Goal: Contribute content: Contribute content

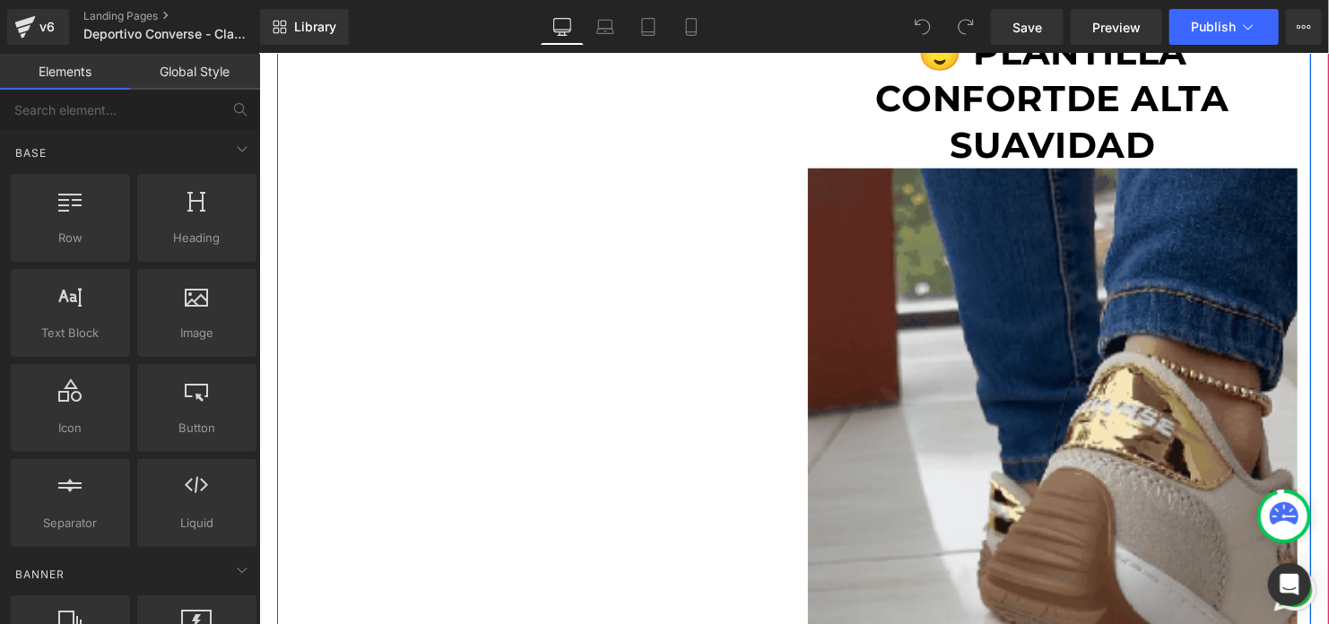
scroll to position [897, 0]
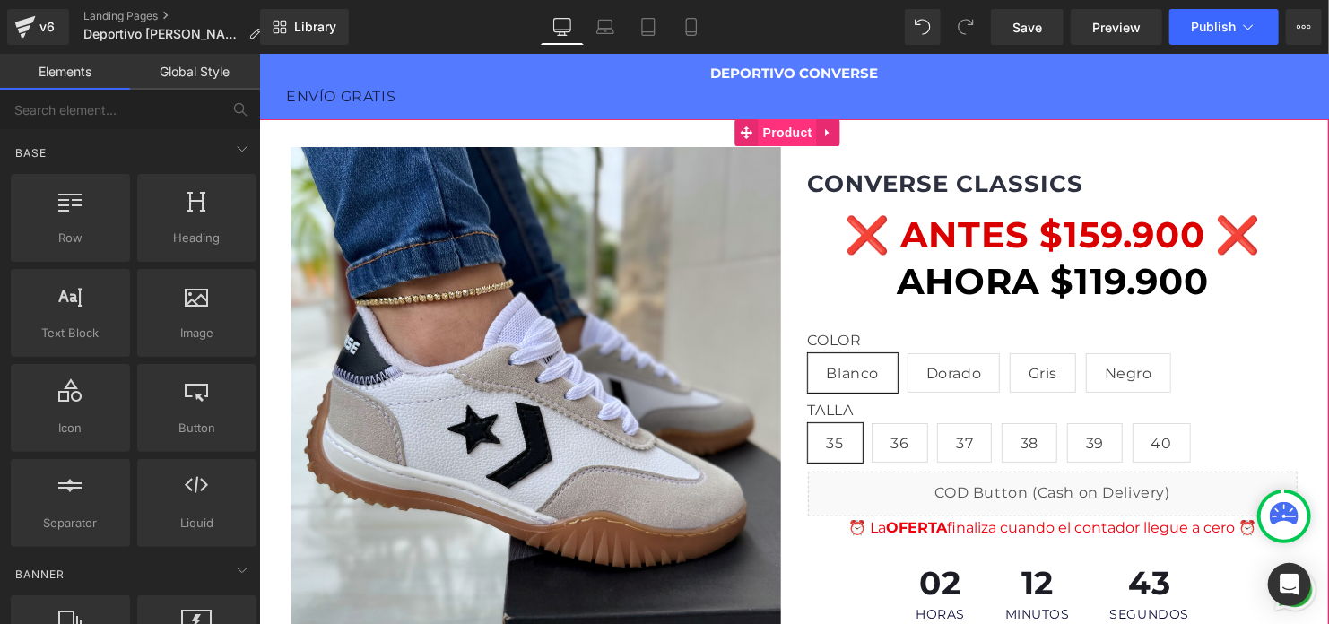
click at [774, 135] on span "Product" at bounding box center [787, 131] width 58 height 27
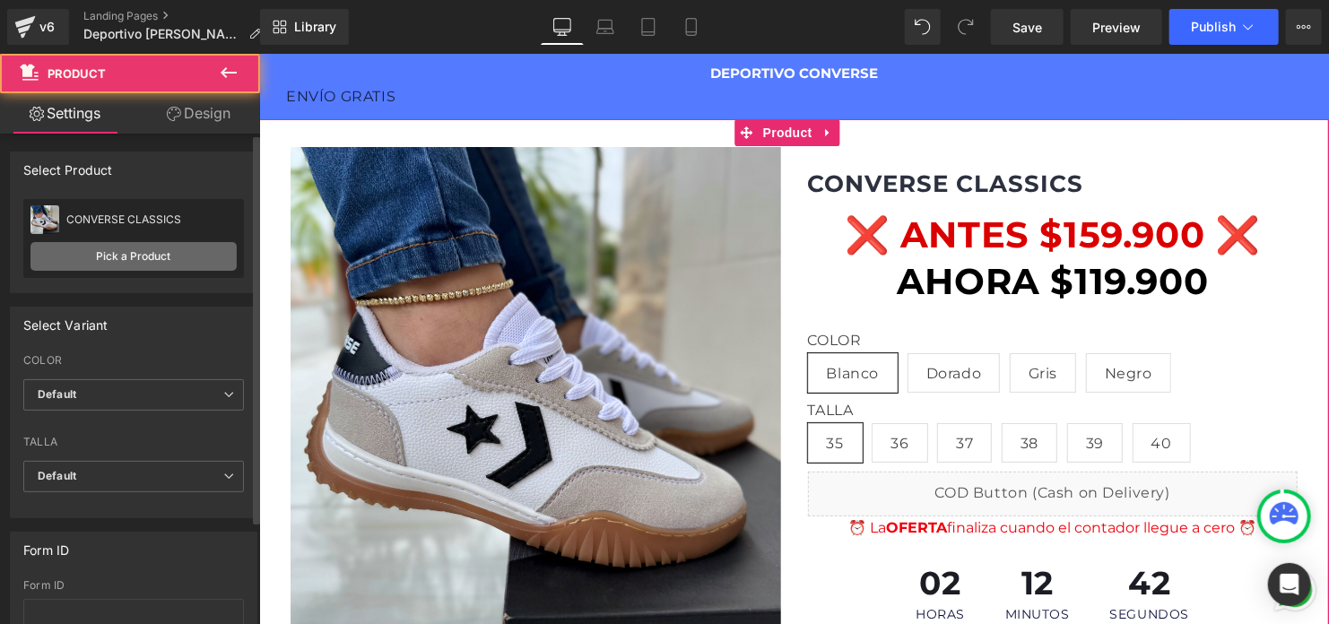
click at [184, 256] on link "Pick a Product" at bounding box center [133, 256] width 206 height 29
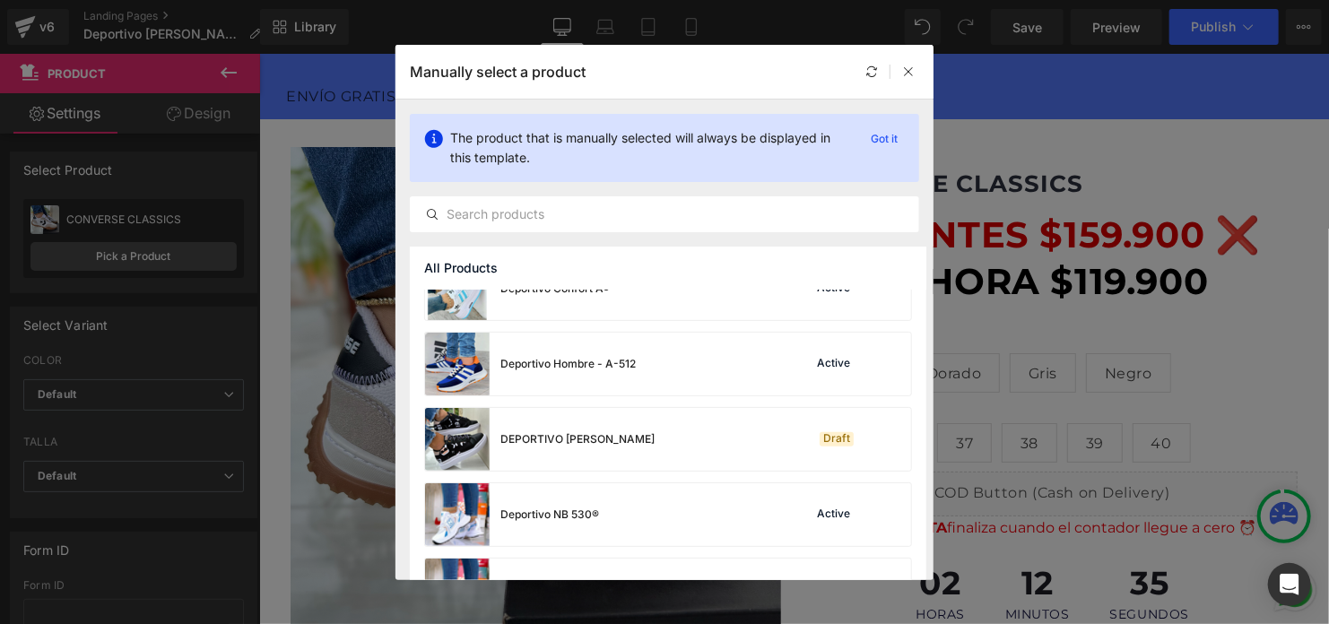
scroll to position [897, 0]
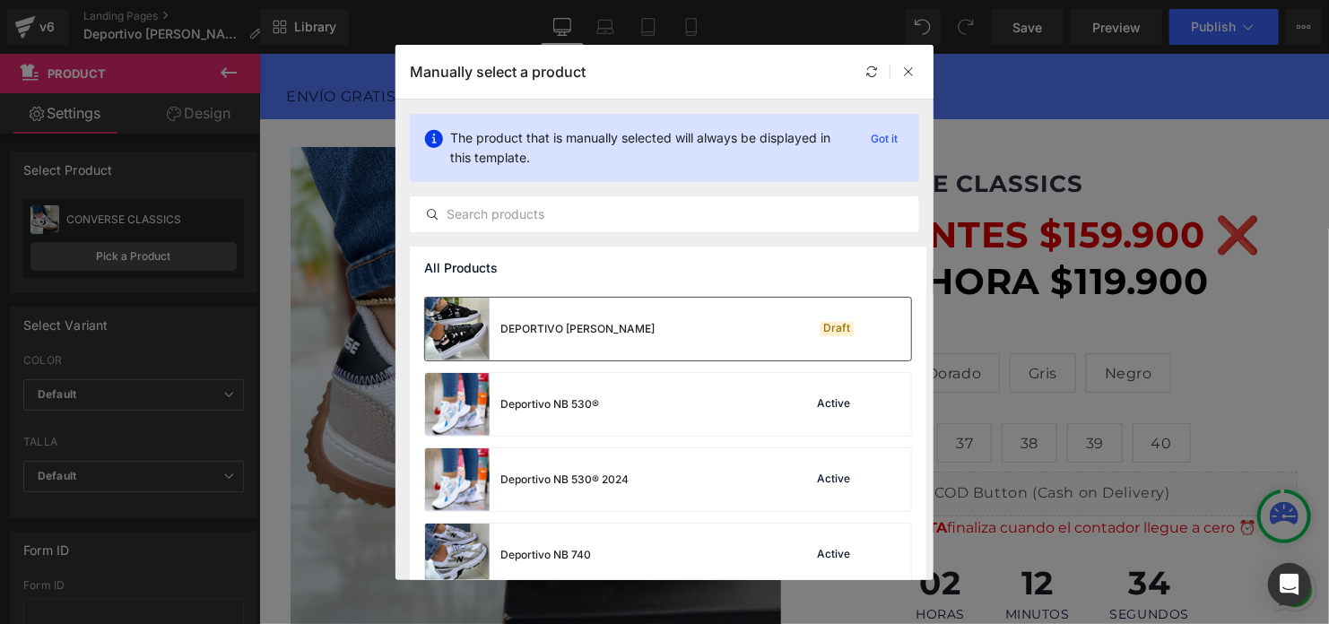
click at [608, 319] on div "DEPORTIVO KARL LAGERFELD" at bounding box center [540, 329] width 230 height 63
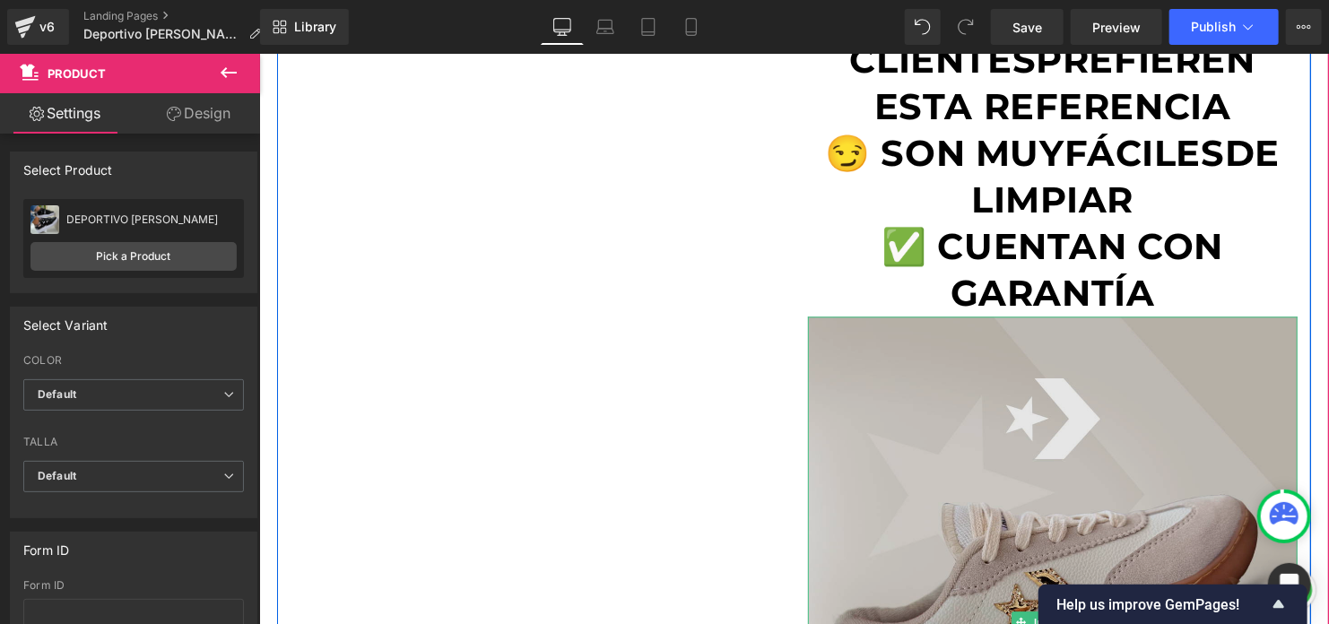
scroll to position [2242, 0]
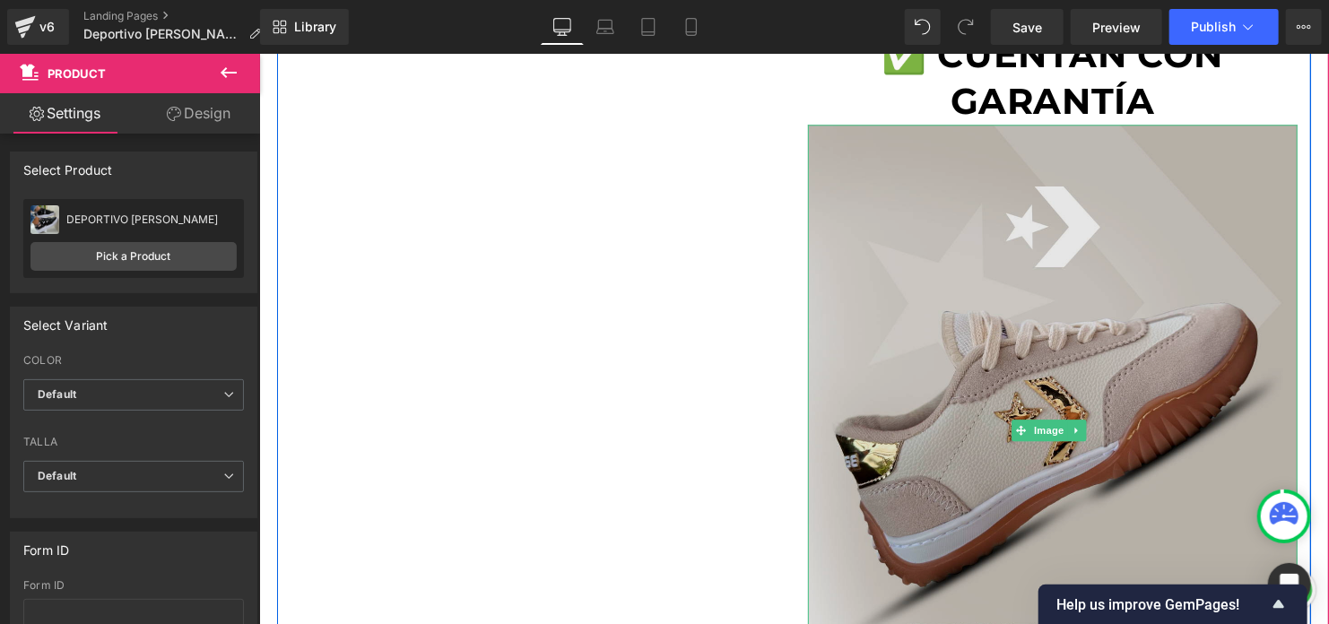
click at [990, 352] on img at bounding box center [1052, 429] width 490 height 611
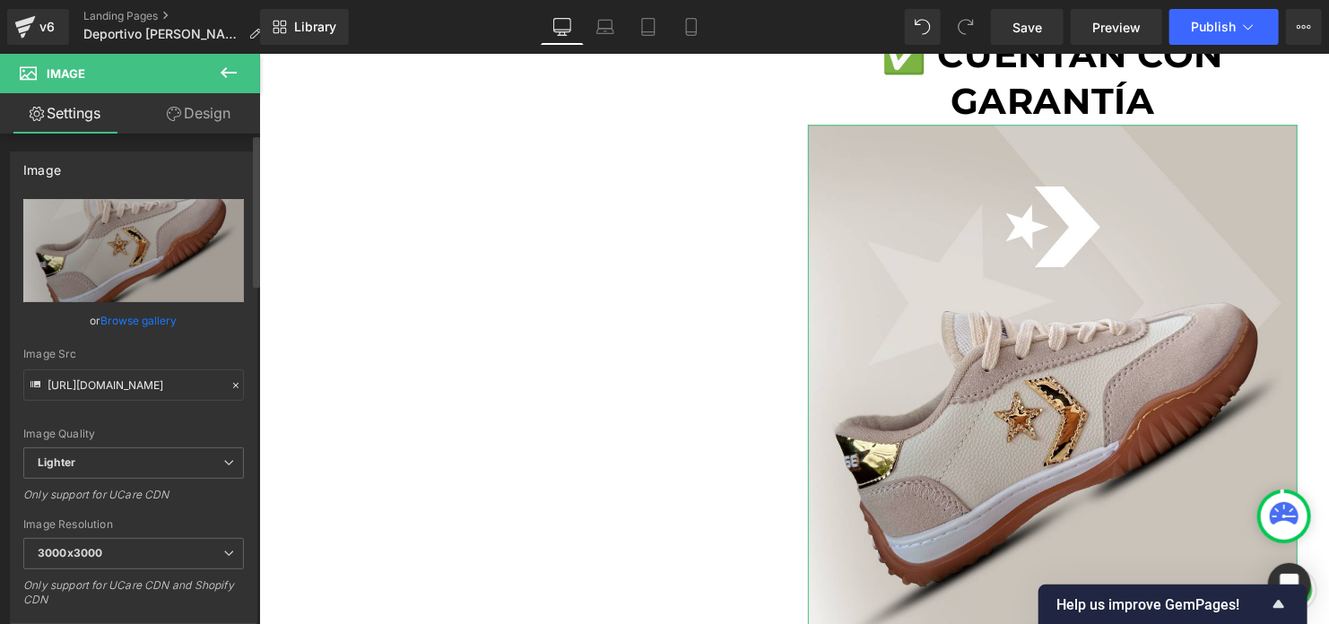
click at [160, 319] on link "Browse gallery" at bounding box center [139, 320] width 76 height 31
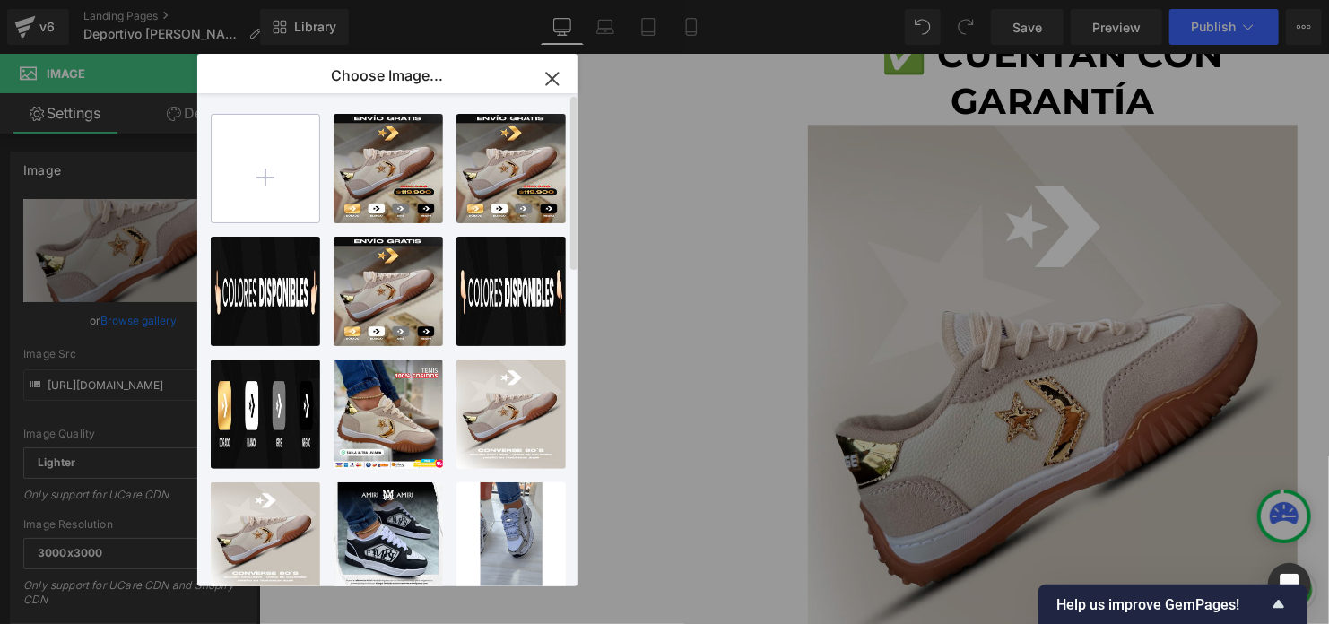
click at [275, 181] on input "file" at bounding box center [266, 169] width 108 height 108
click at [268, 140] on input "file" at bounding box center [266, 169] width 108 height 108
type input "C:\fakepath\Karl.png"
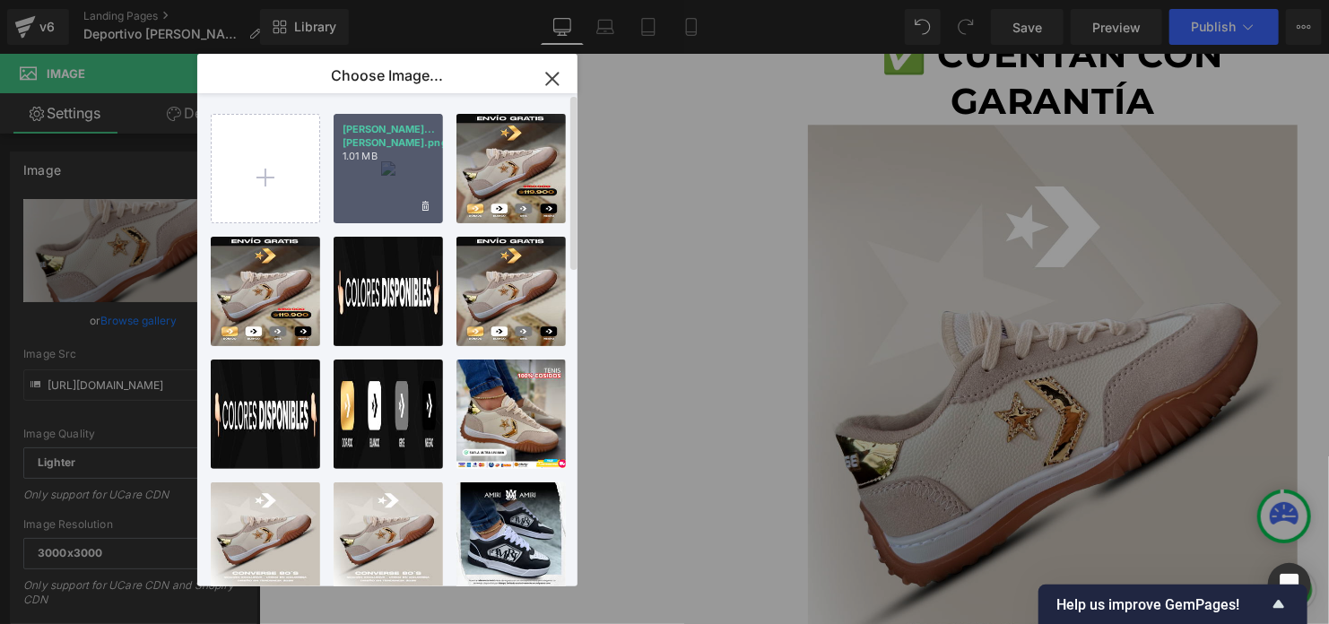
click at [360, 156] on div "Karl...Karl.png 1.01 MB" at bounding box center [388, 168] width 109 height 109
type input "https://ucarecdn.com/db48cfc7-5fd5-498a-806f-b9fa2aca34d6/-/format/auto/-/previ…"
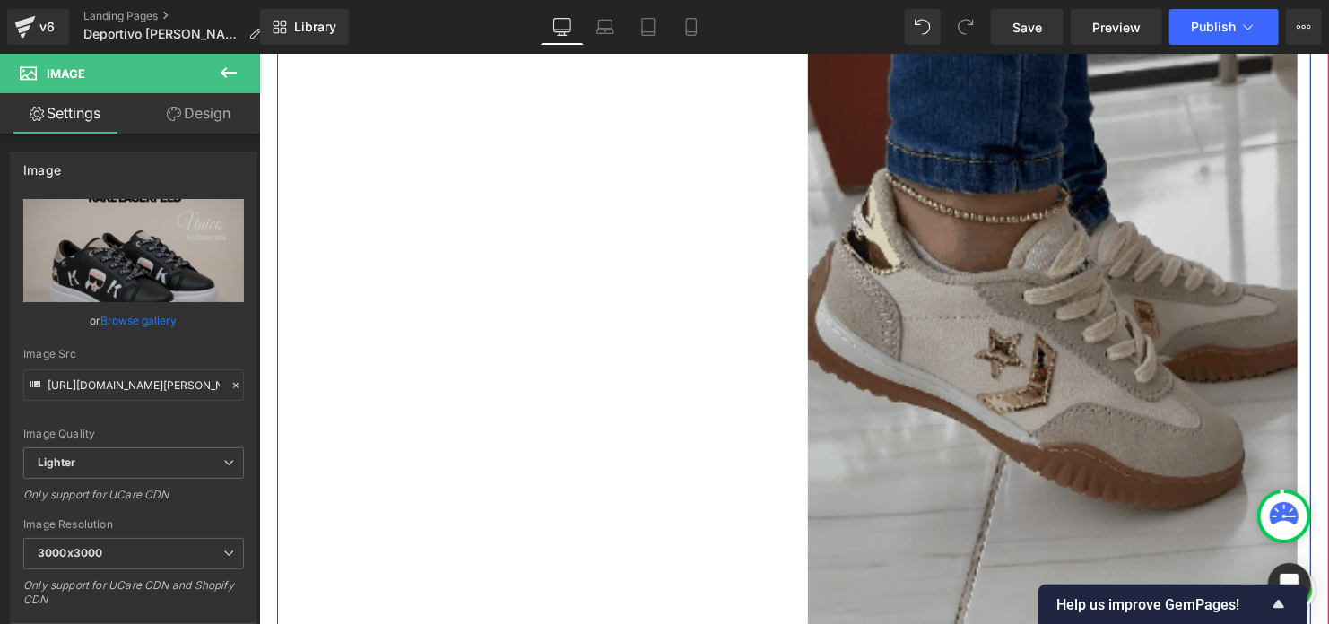
scroll to position [1256, 0]
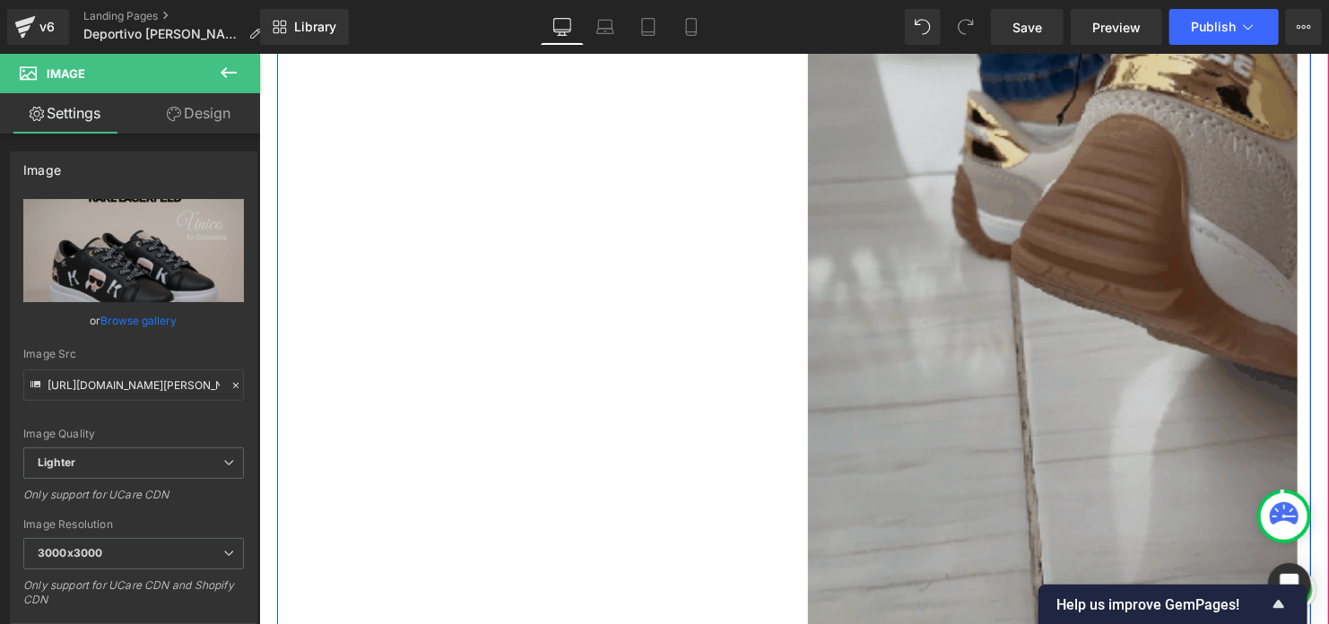
click at [889, 299] on img at bounding box center [1052, 255] width 490 height 871
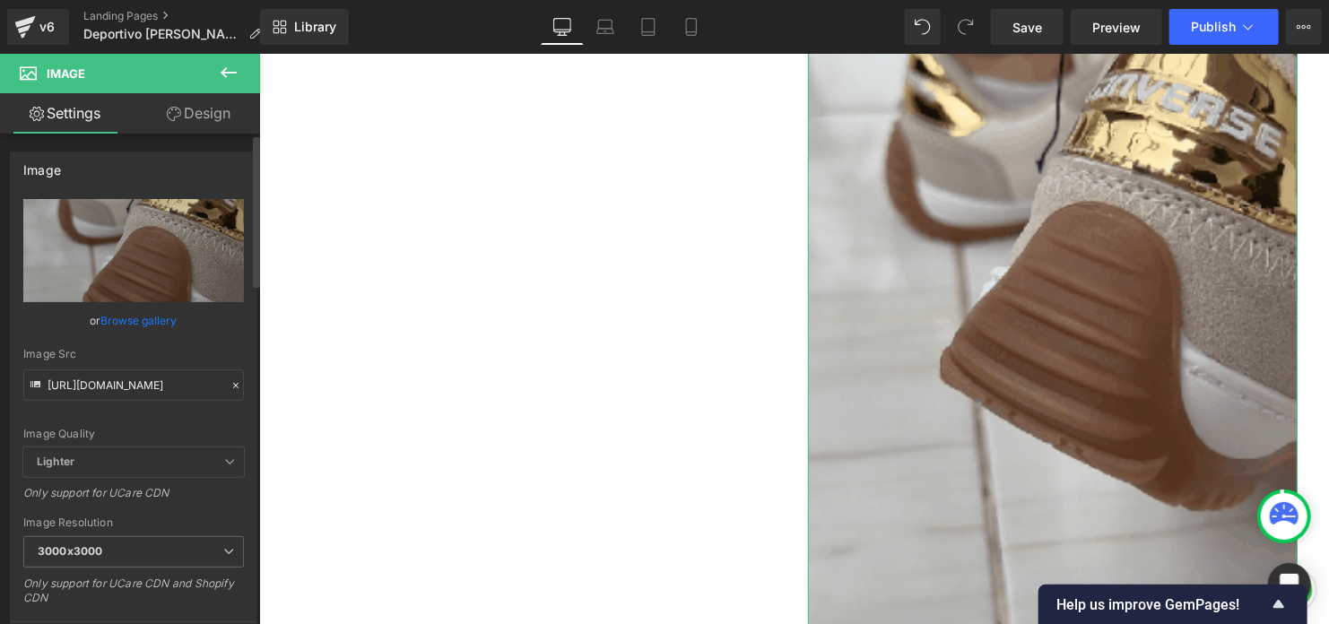
click at [128, 325] on link "Browse gallery" at bounding box center [139, 320] width 76 height 31
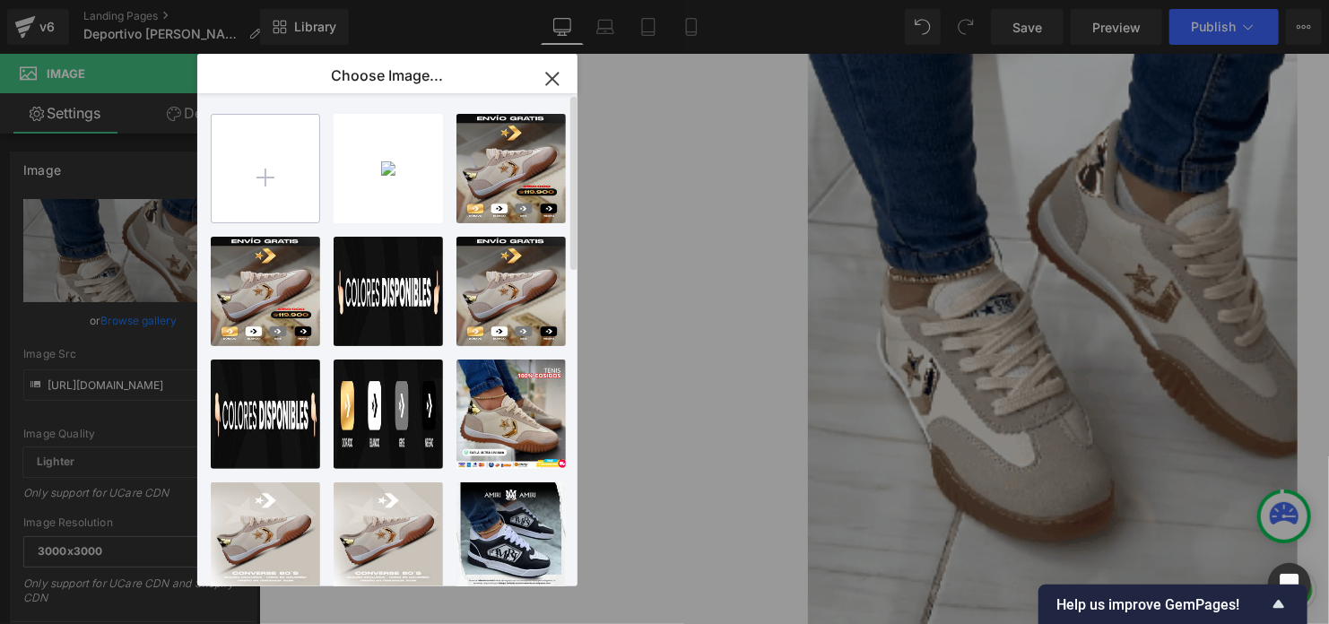
click at [299, 169] on input "file" at bounding box center [266, 169] width 108 height 108
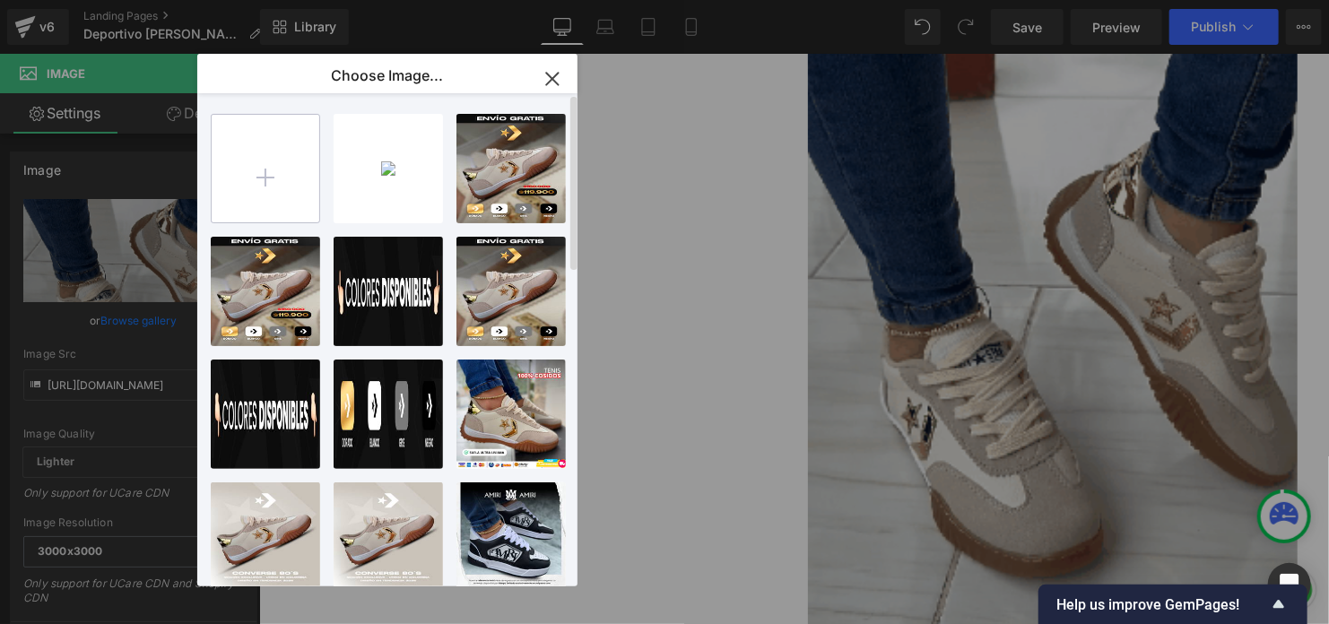
click at [287, 184] on input "file" at bounding box center [266, 169] width 108 height 108
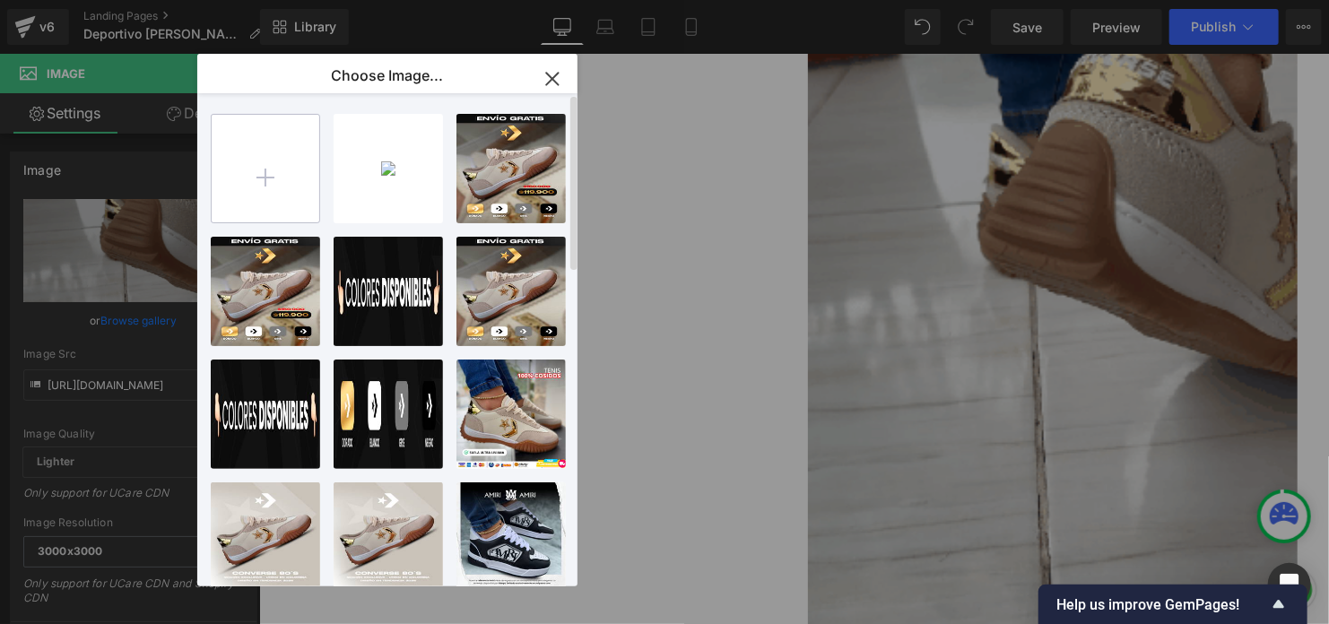
click at [282, 197] on input "file" at bounding box center [266, 169] width 108 height 108
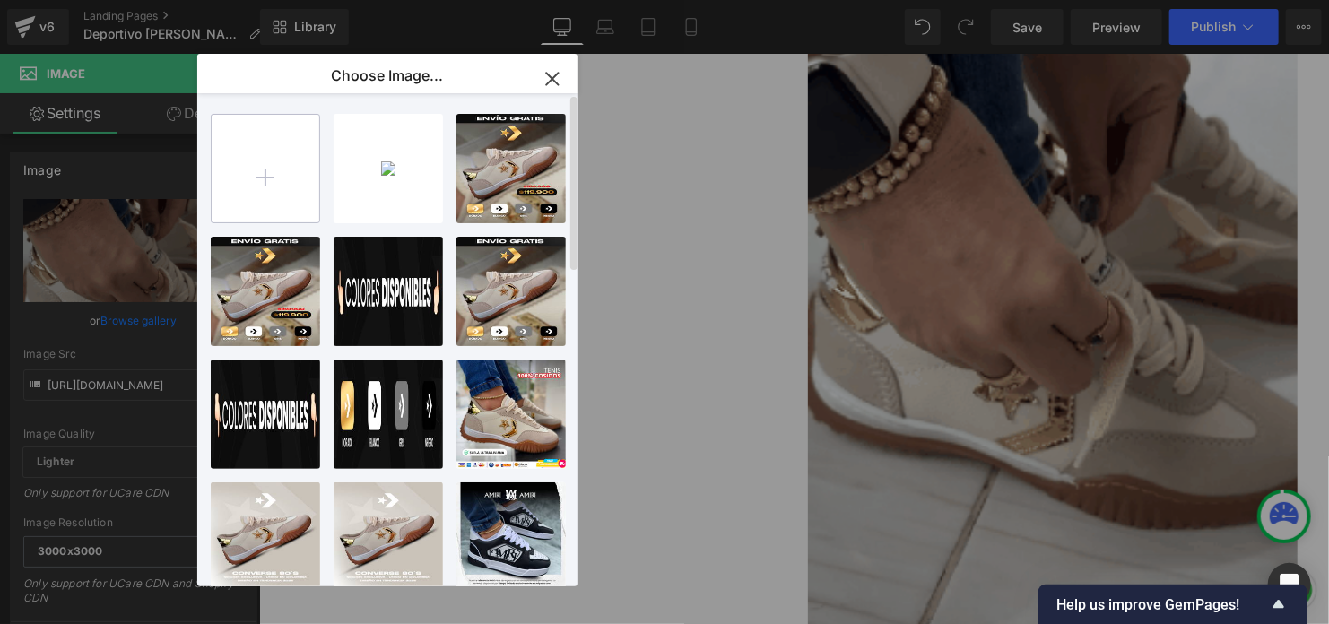
type input "C:\fakepath\gift.gif"
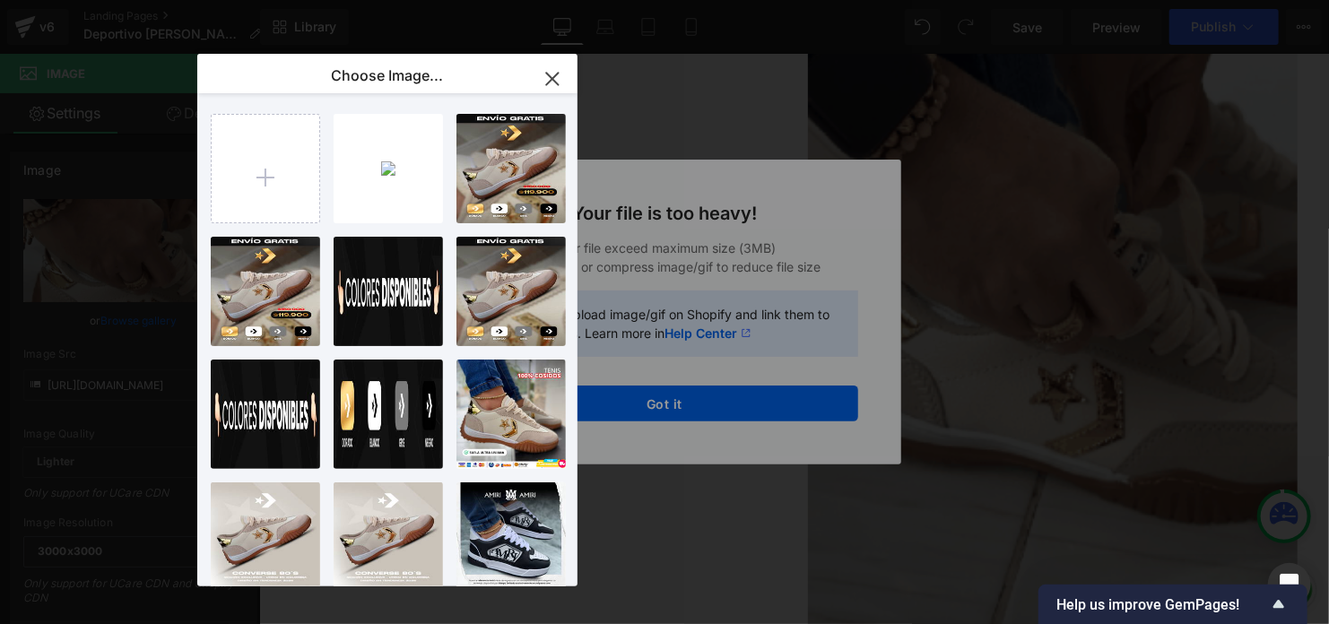
click at [557, 81] on icon "button" at bounding box center [552, 79] width 29 height 29
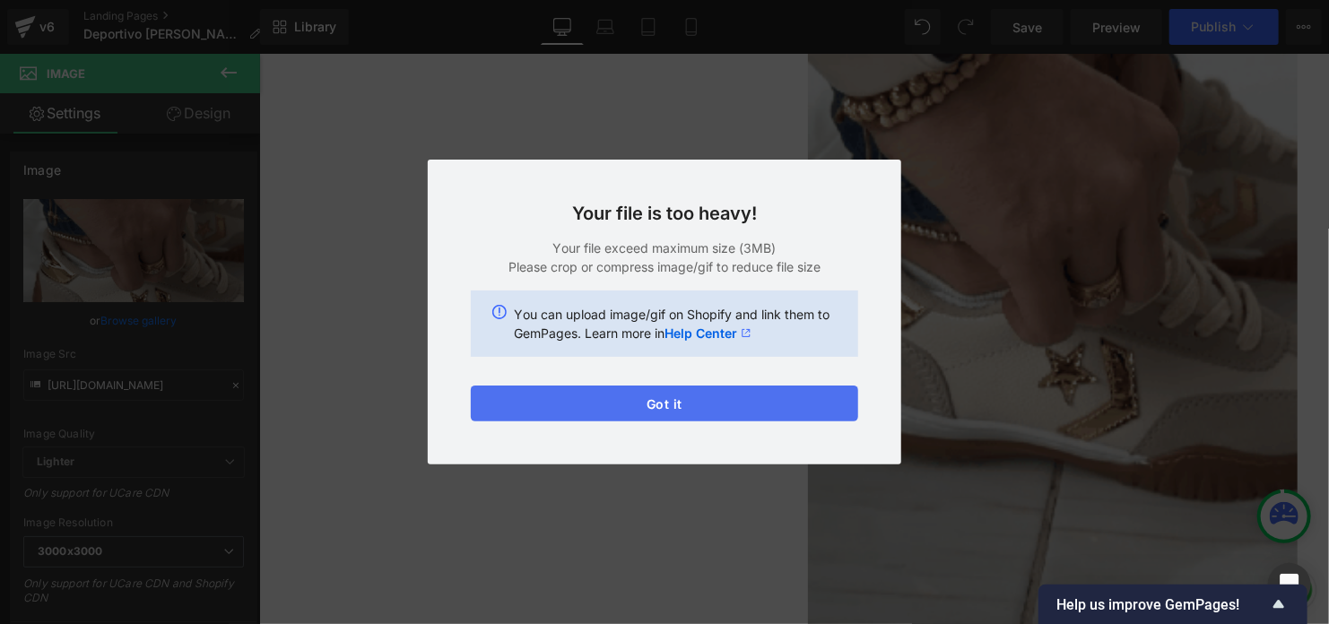
drag, startPoint x: 653, startPoint y: 395, endPoint x: 513, endPoint y: 542, distance: 202.9
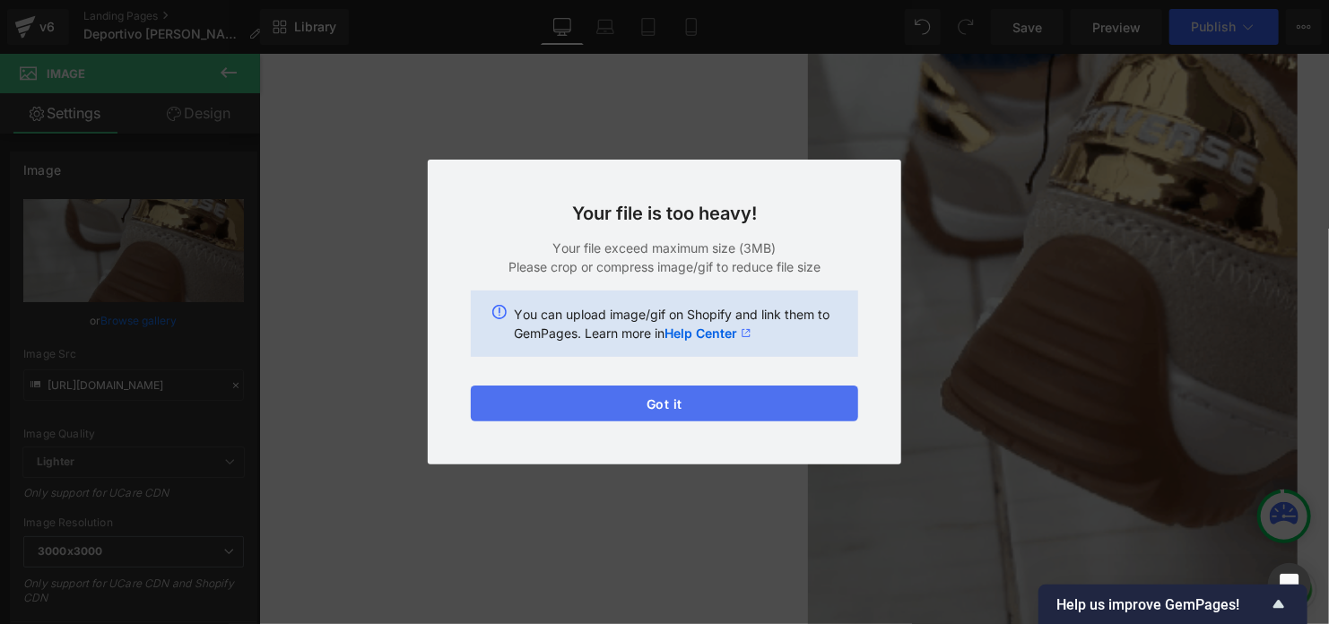
click at [653, 395] on button "Got it" at bounding box center [664, 404] width 387 height 36
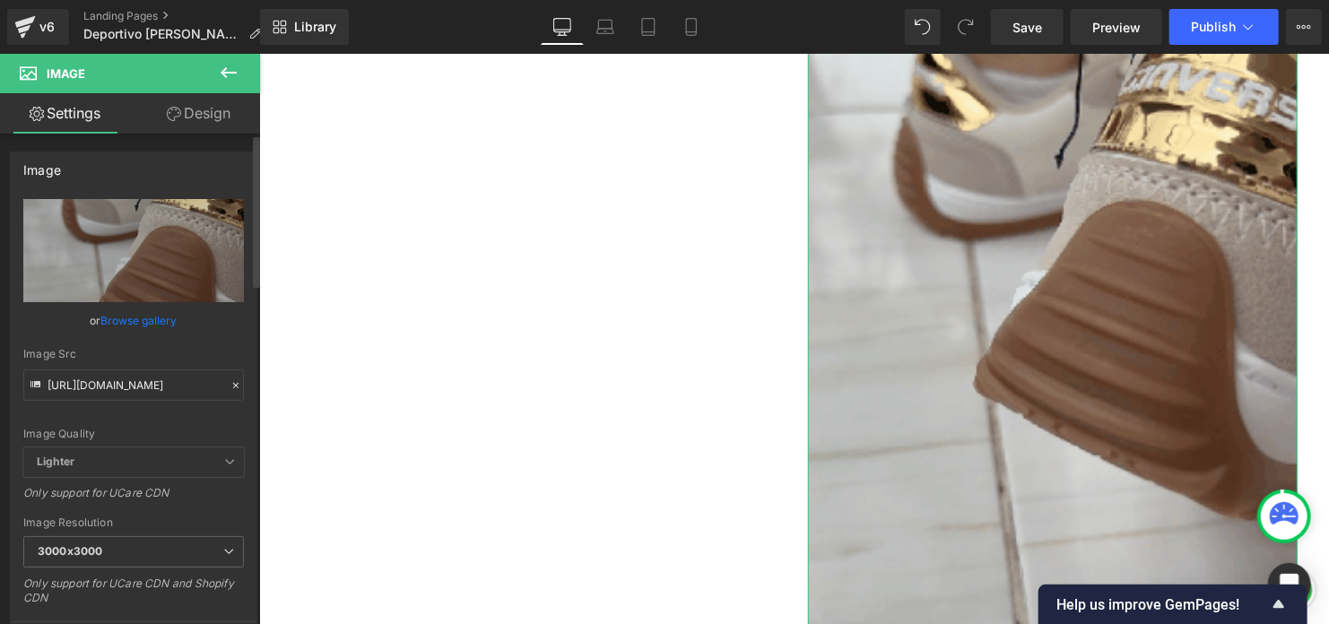
click at [138, 327] on link "Browse gallery" at bounding box center [139, 320] width 76 height 31
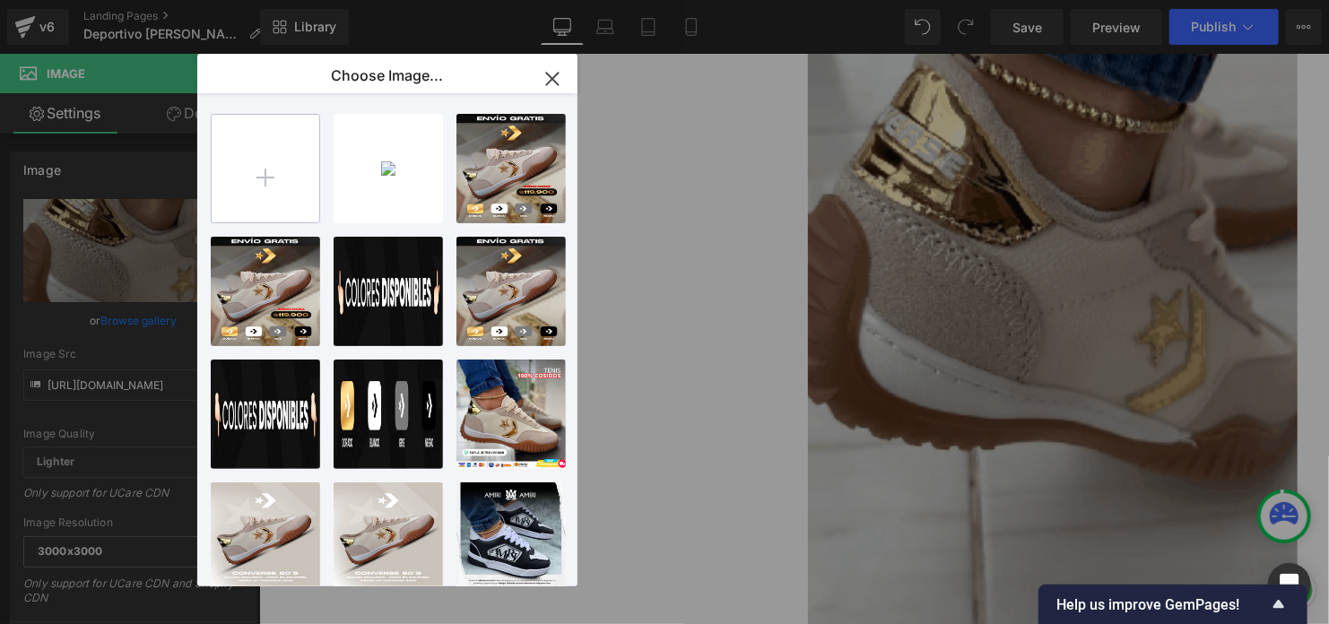
click at [304, 150] on input "file" at bounding box center [266, 169] width 108 height 108
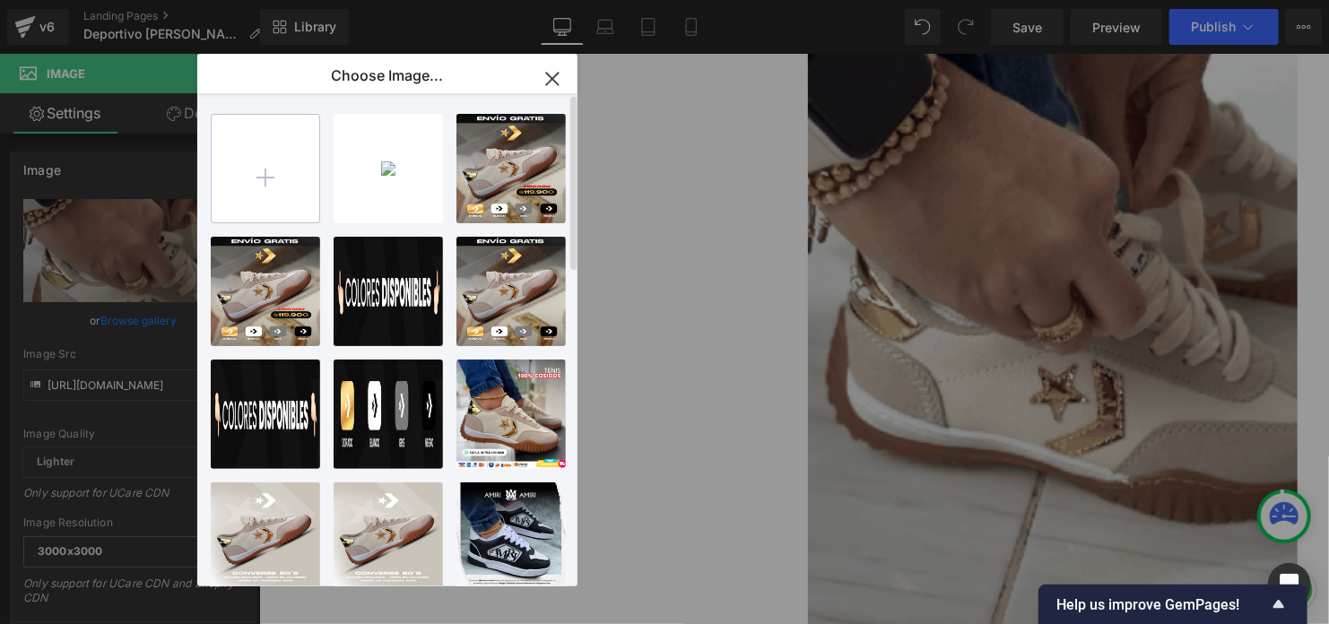
click at [281, 157] on input "file" at bounding box center [266, 169] width 108 height 108
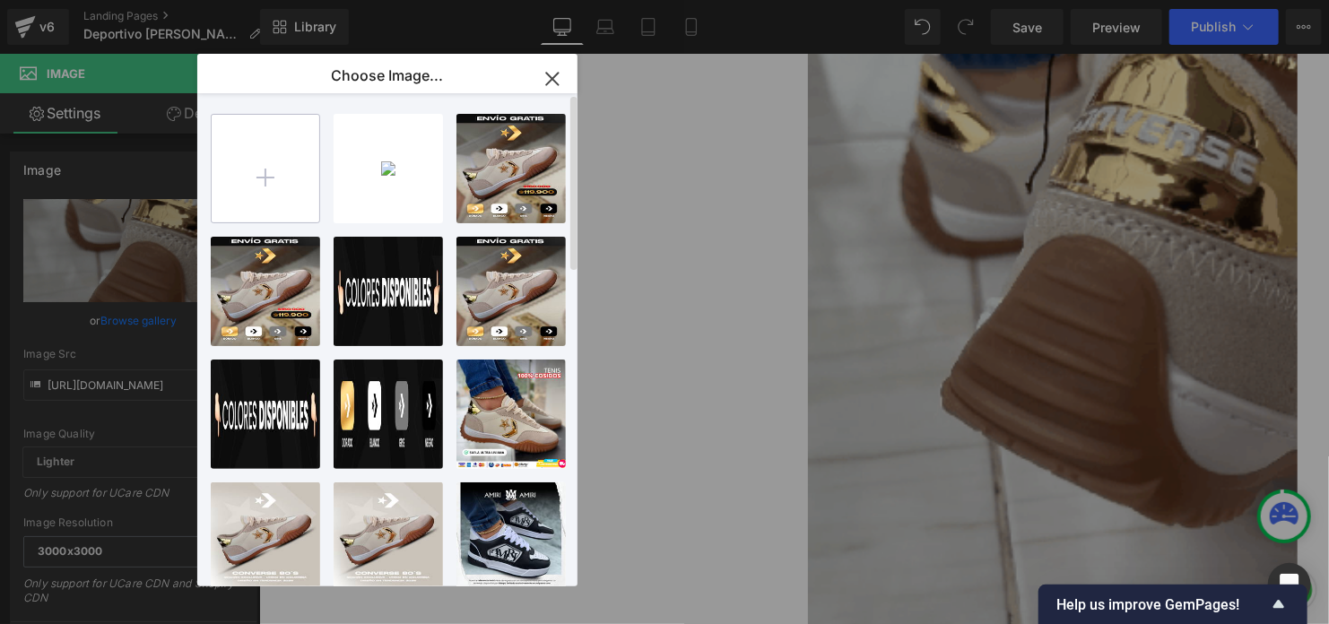
type input "C:\fakepath\gift el que es.gif"
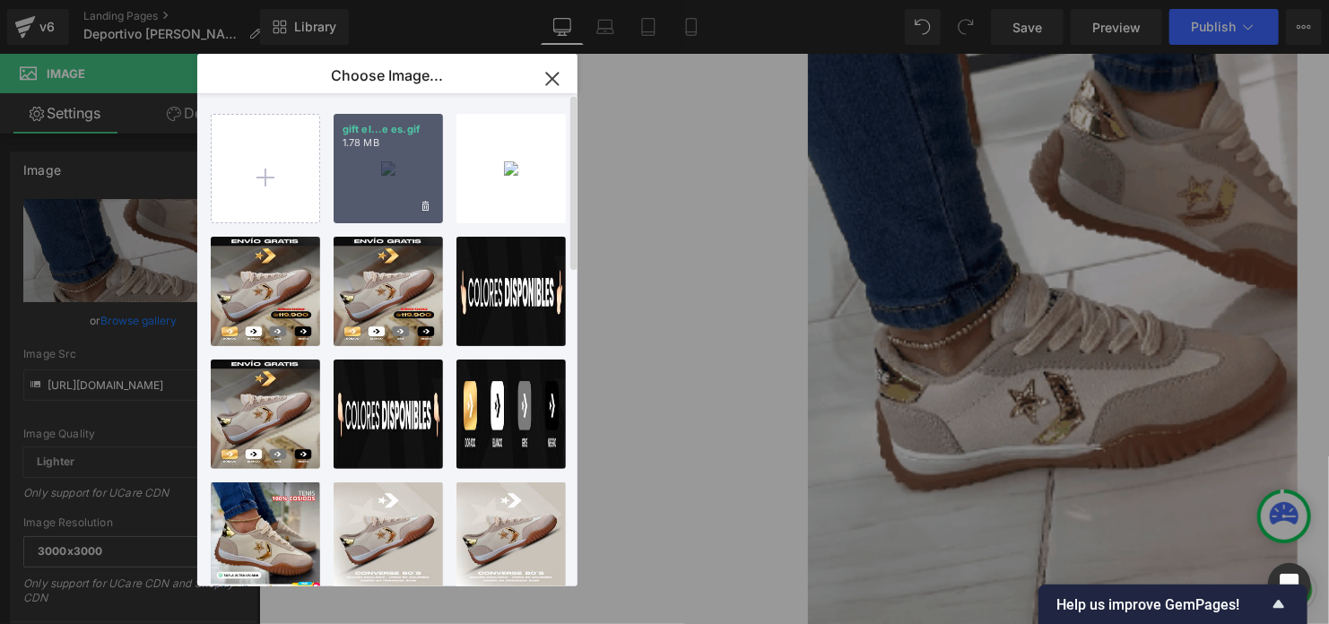
click at [403, 202] on div "gift el...e es.gif 1.78 MB" at bounding box center [388, 168] width 109 height 109
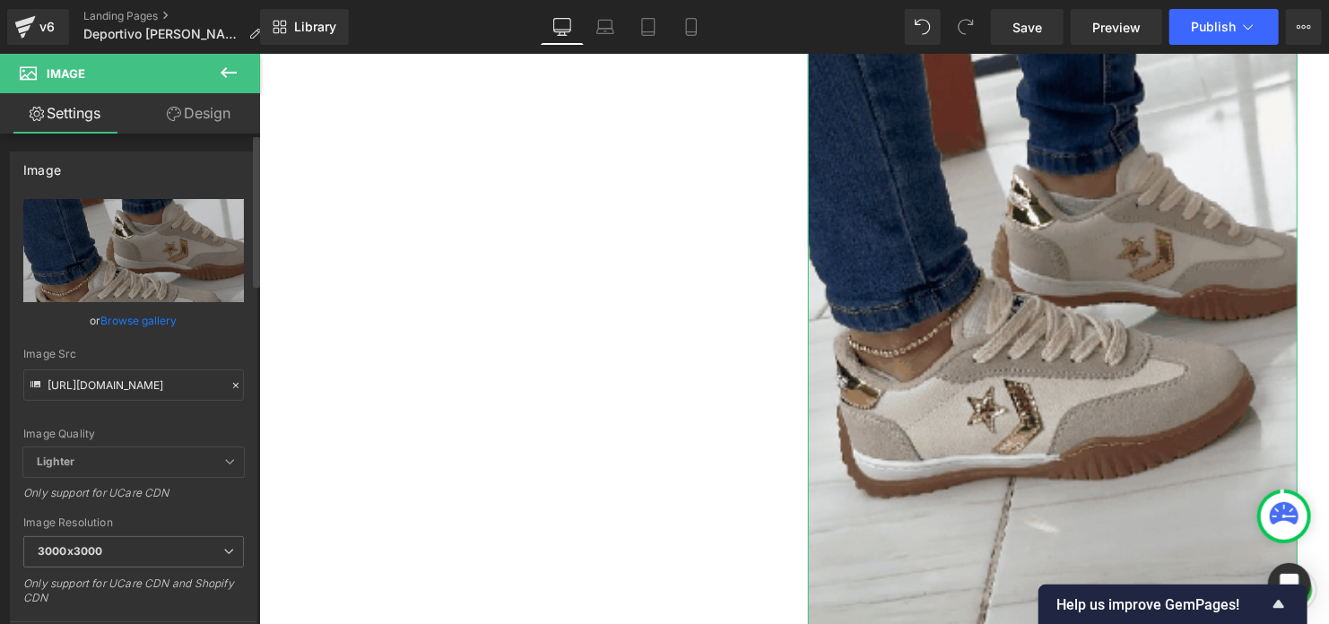
click at [151, 324] on link "Browse gallery" at bounding box center [139, 320] width 76 height 31
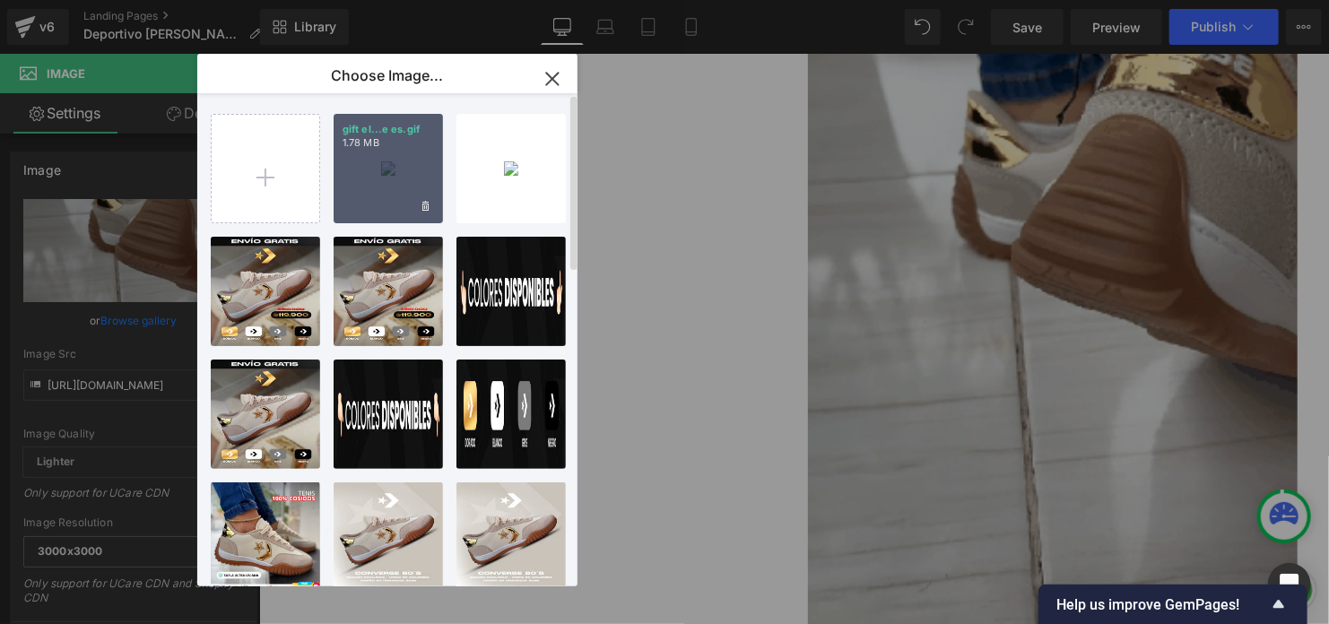
click at [365, 131] on p "gift el...e es.gif" at bounding box center [387, 129] width 91 height 13
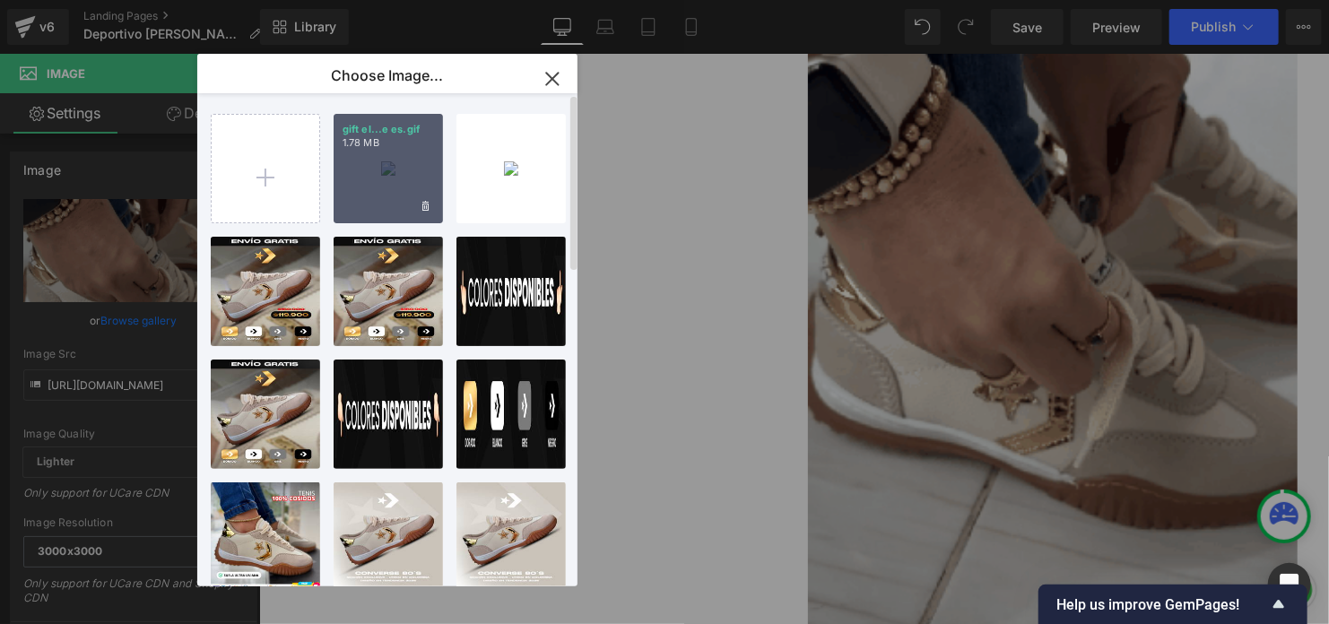
type input "https://ucarecdn.com/f6f7e130-831b-4337-b9f0-dcb97d34dfb6/gift%20el%20que%20es.…"
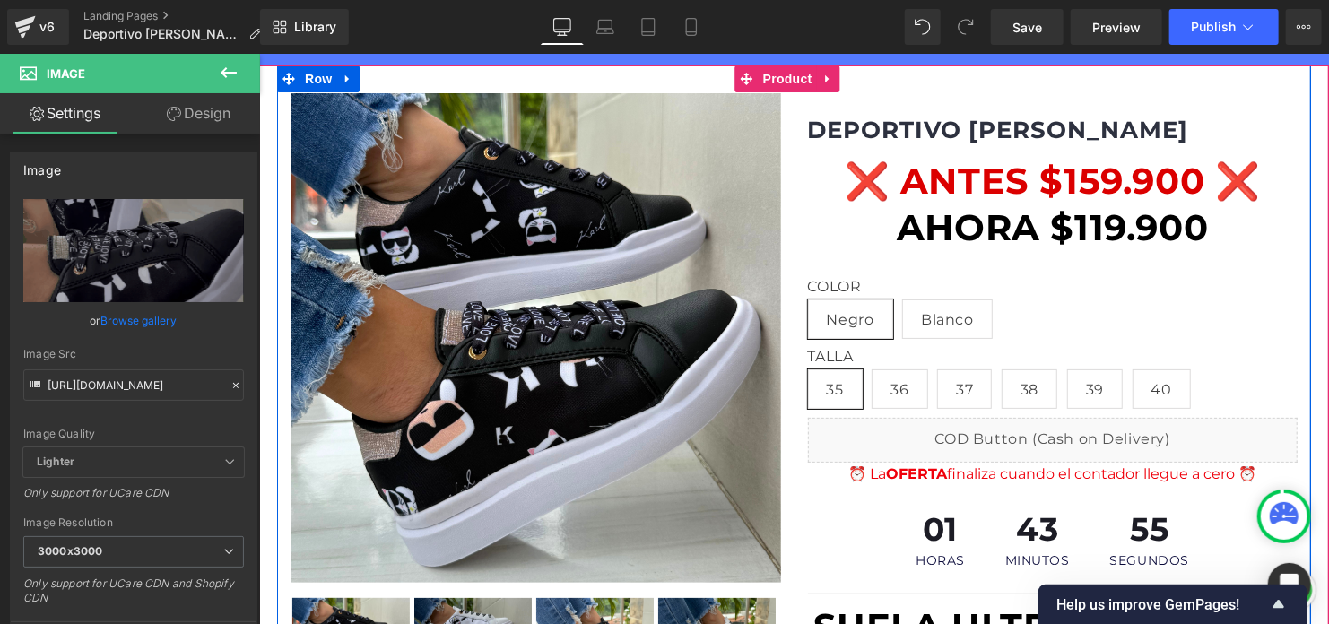
scroll to position [0, 0]
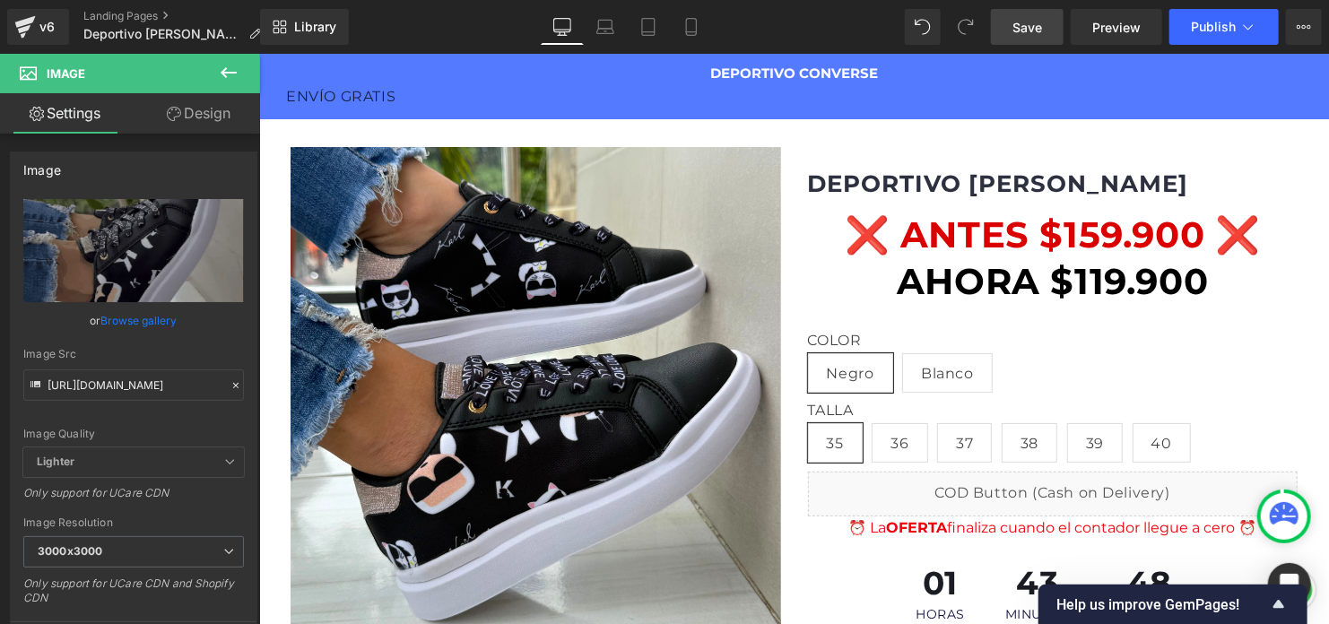
click at [1038, 25] on span "Save" at bounding box center [1027, 27] width 30 height 19
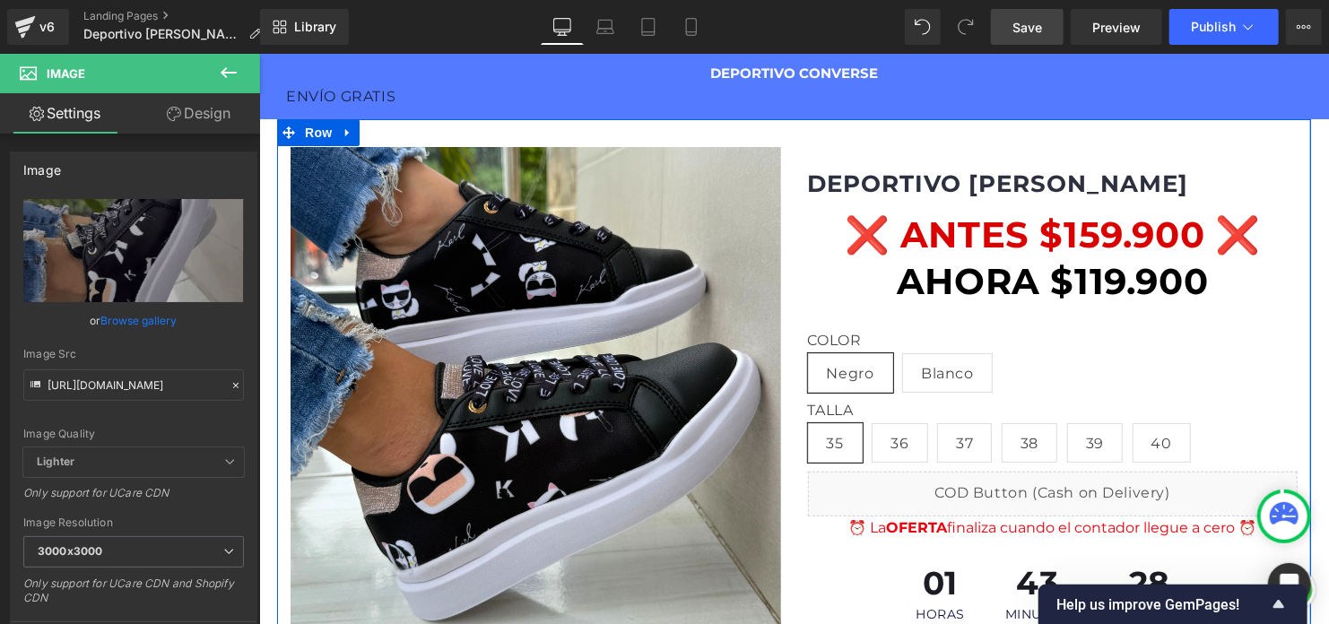
drag, startPoint x: 1317, startPoint y: 524, endPoint x: 1563, endPoint y: 106, distance: 484.6
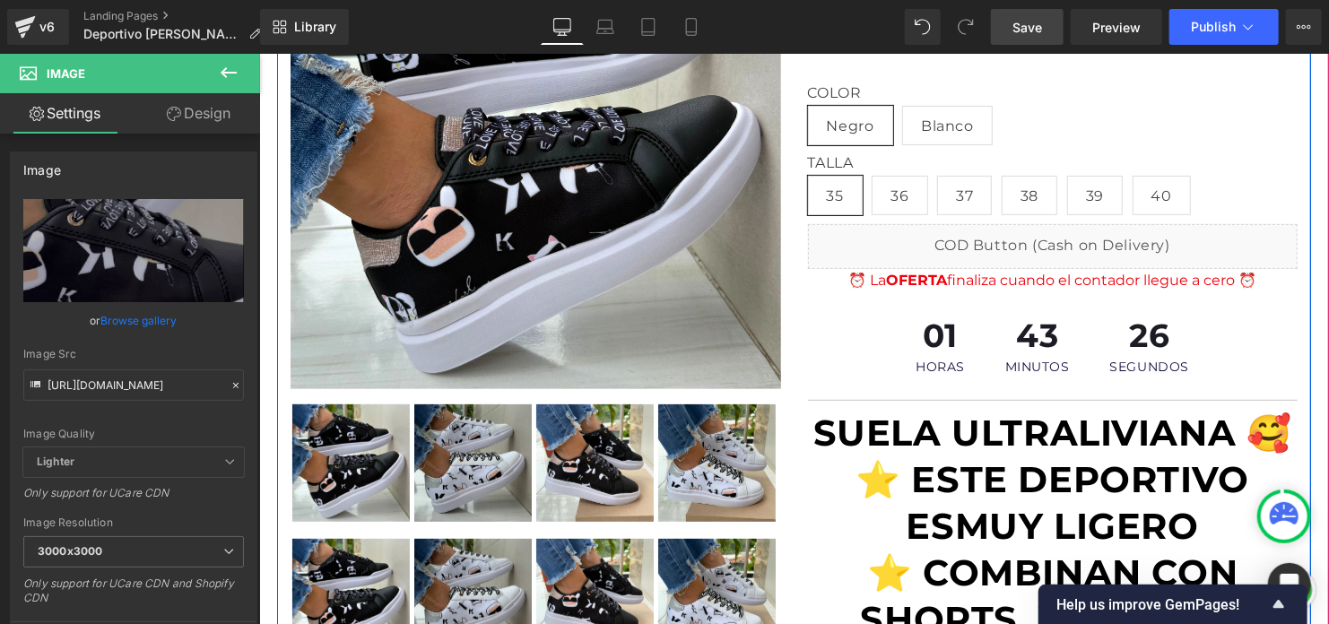
scroll to position [448, 0]
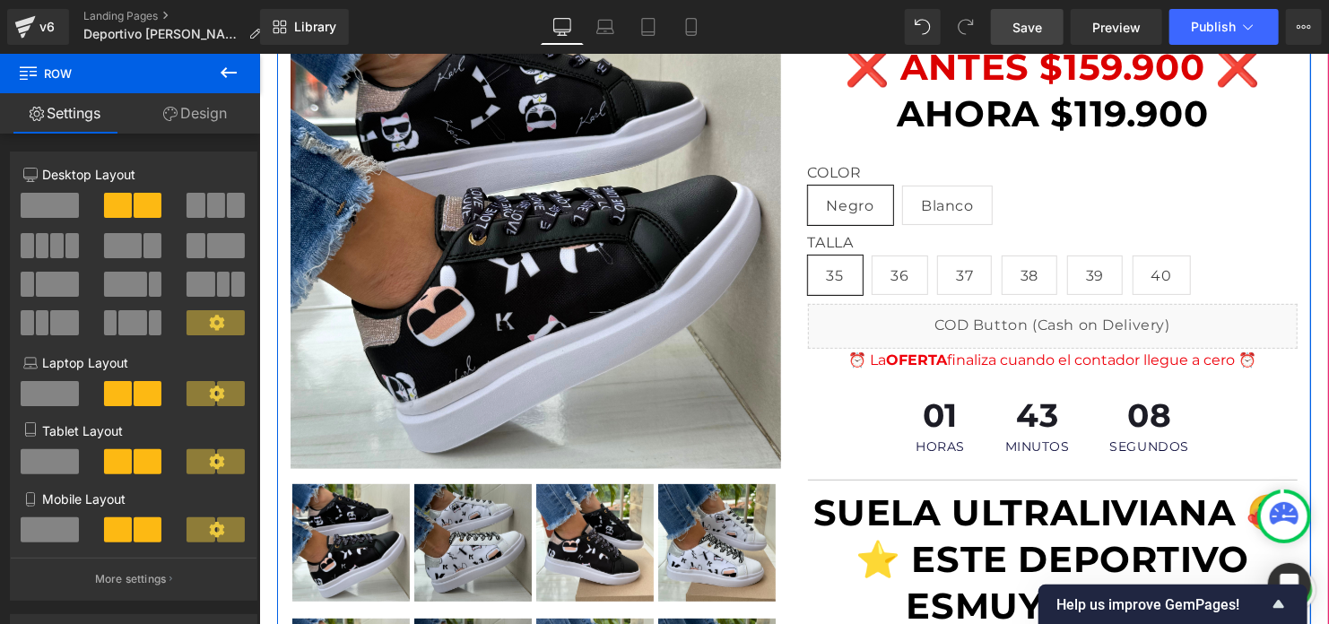
scroll to position [0, 0]
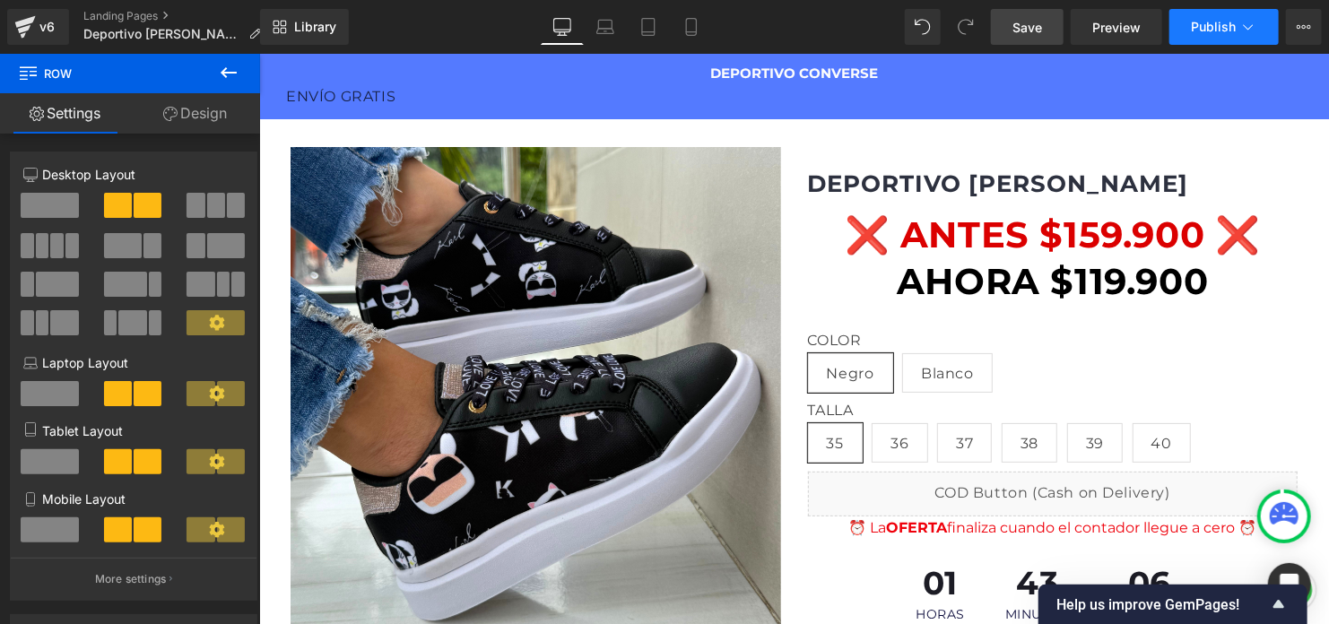
click at [1219, 33] on button "Publish" at bounding box center [1223, 27] width 109 height 36
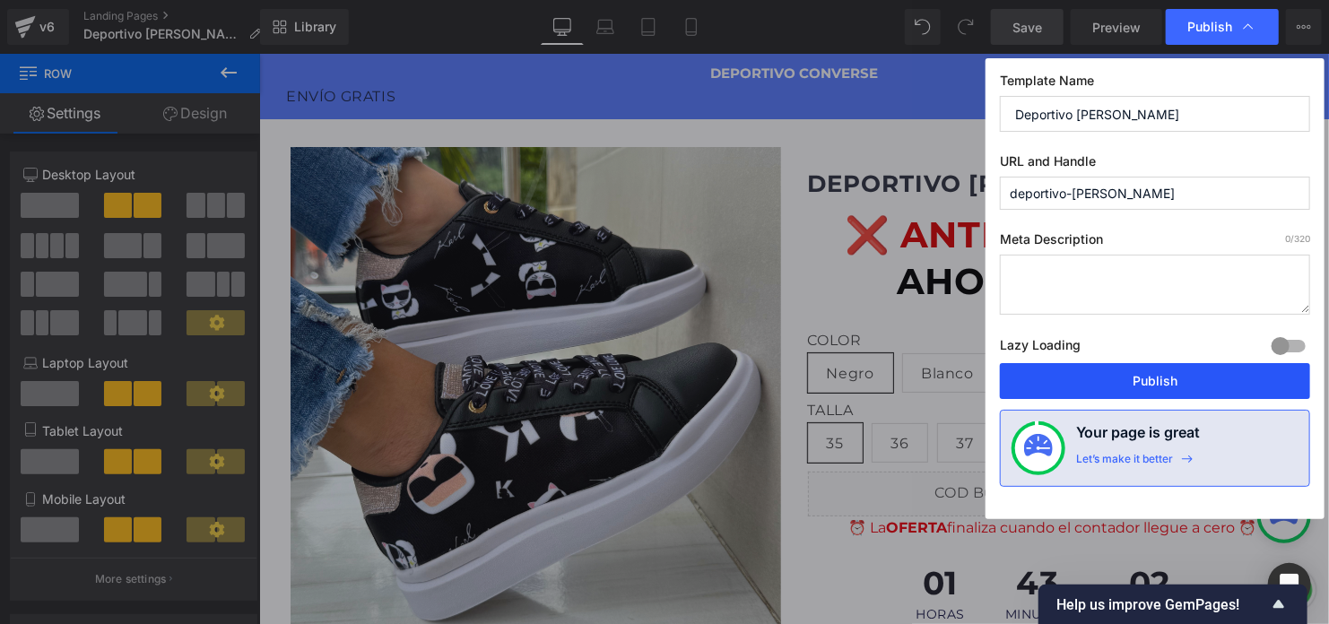
click at [1117, 377] on button "Publish" at bounding box center [1155, 381] width 310 height 36
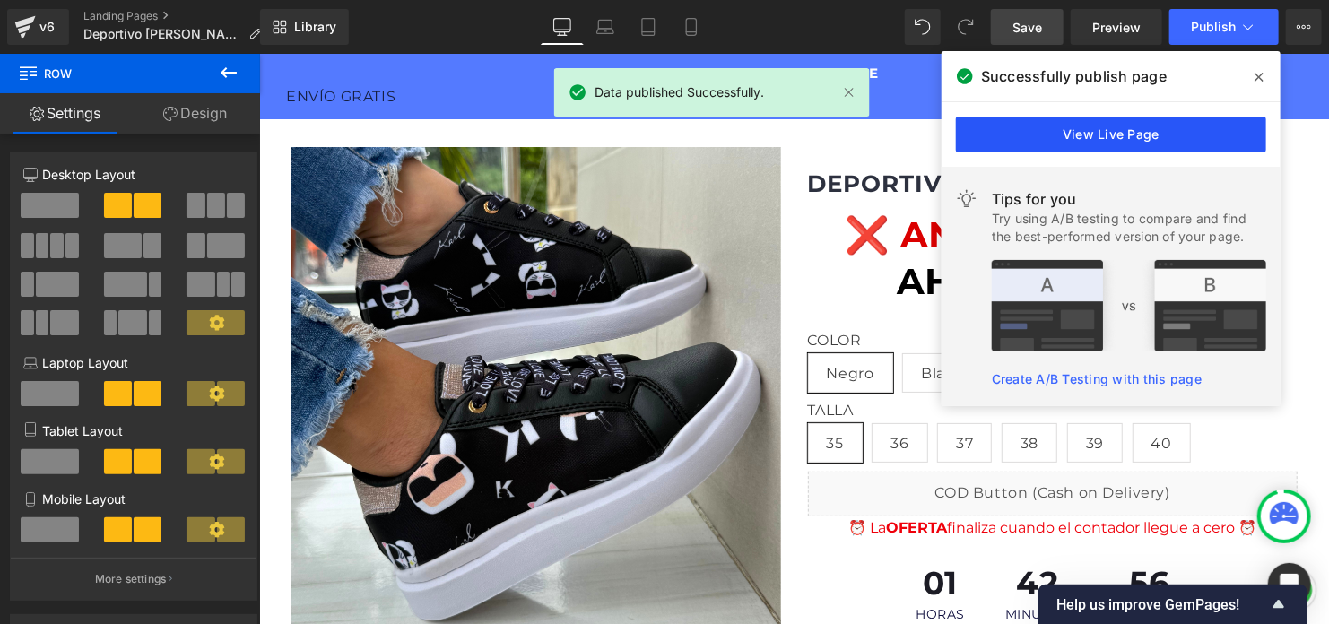
click at [1165, 128] on link "View Live Page" at bounding box center [1111, 135] width 310 height 36
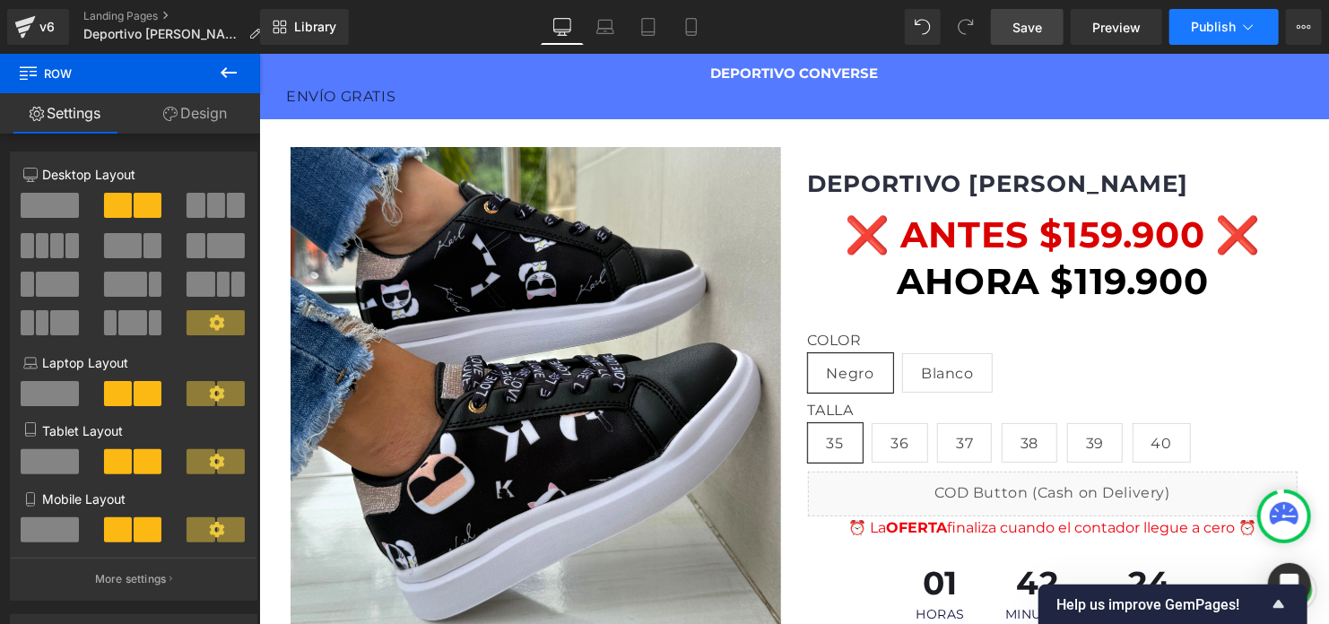
click at [1211, 35] on button "Publish" at bounding box center [1223, 27] width 109 height 36
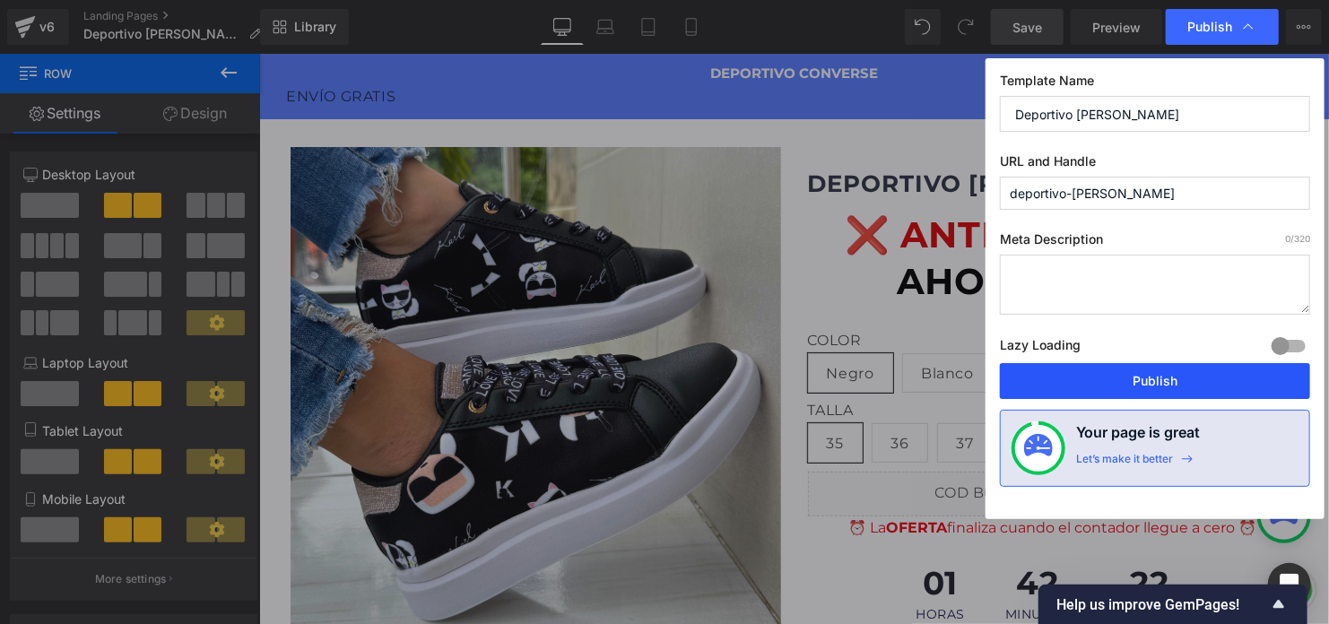
click at [1077, 389] on button "Publish" at bounding box center [1155, 381] width 310 height 36
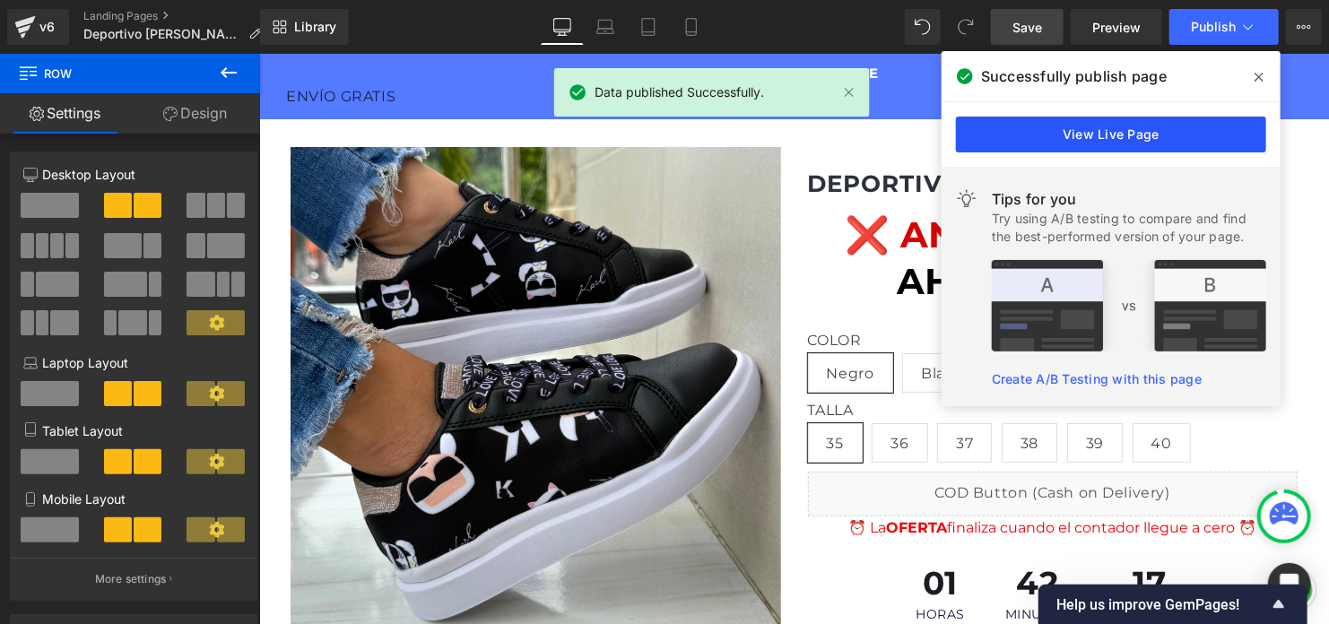
click at [1038, 134] on link "View Live Page" at bounding box center [1111, 135] width 310 height 36
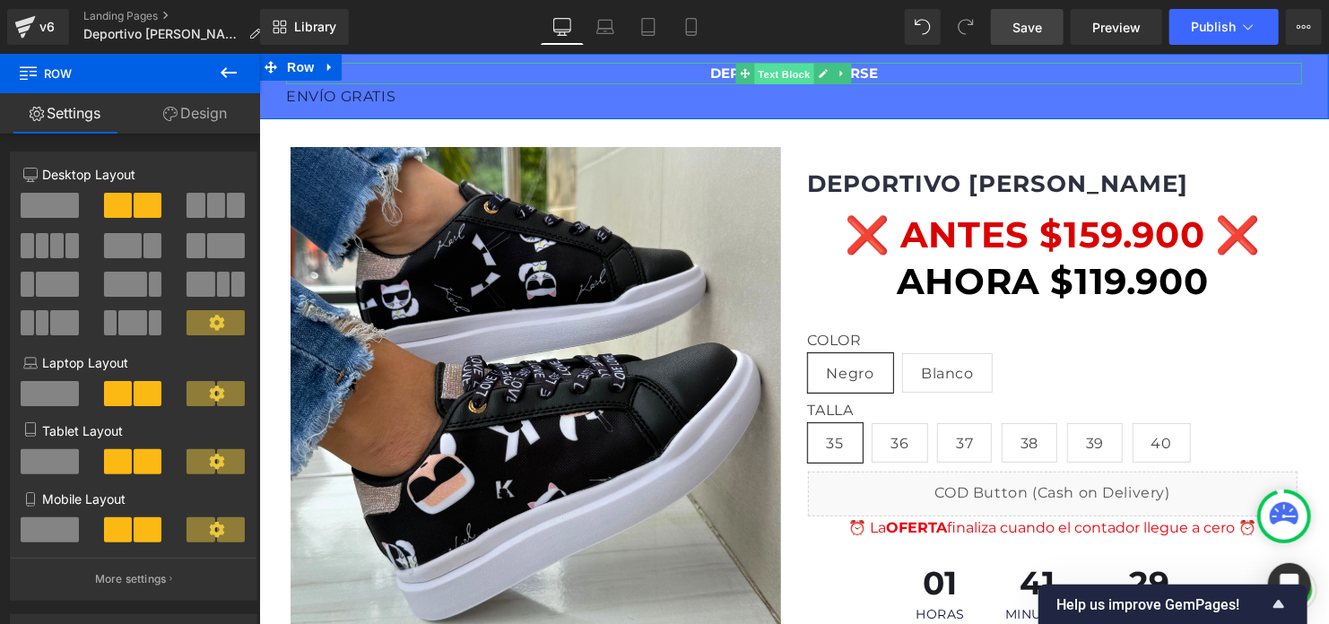
click at [804, 69] on span "Text Block" at bounding box center [783, 74] width 59 height 22
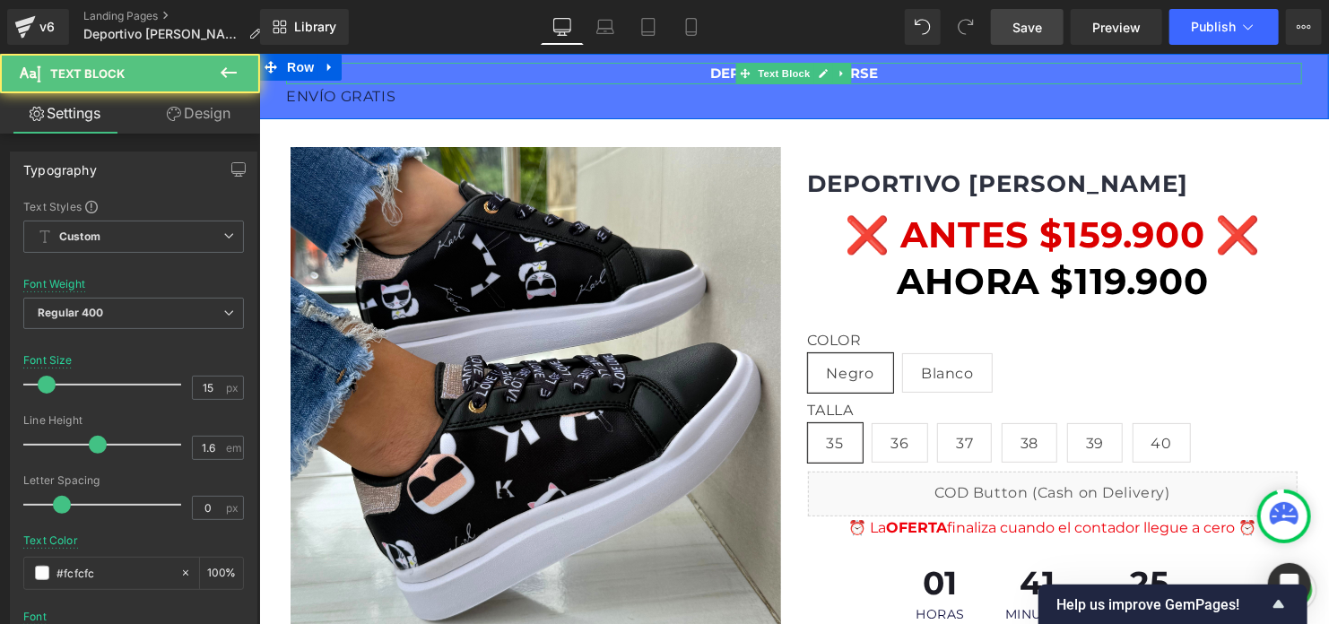
click at [875, 69] on p "DEPORTIVO CONVERSE" at bounding box center [793, 73] width 980 height 22
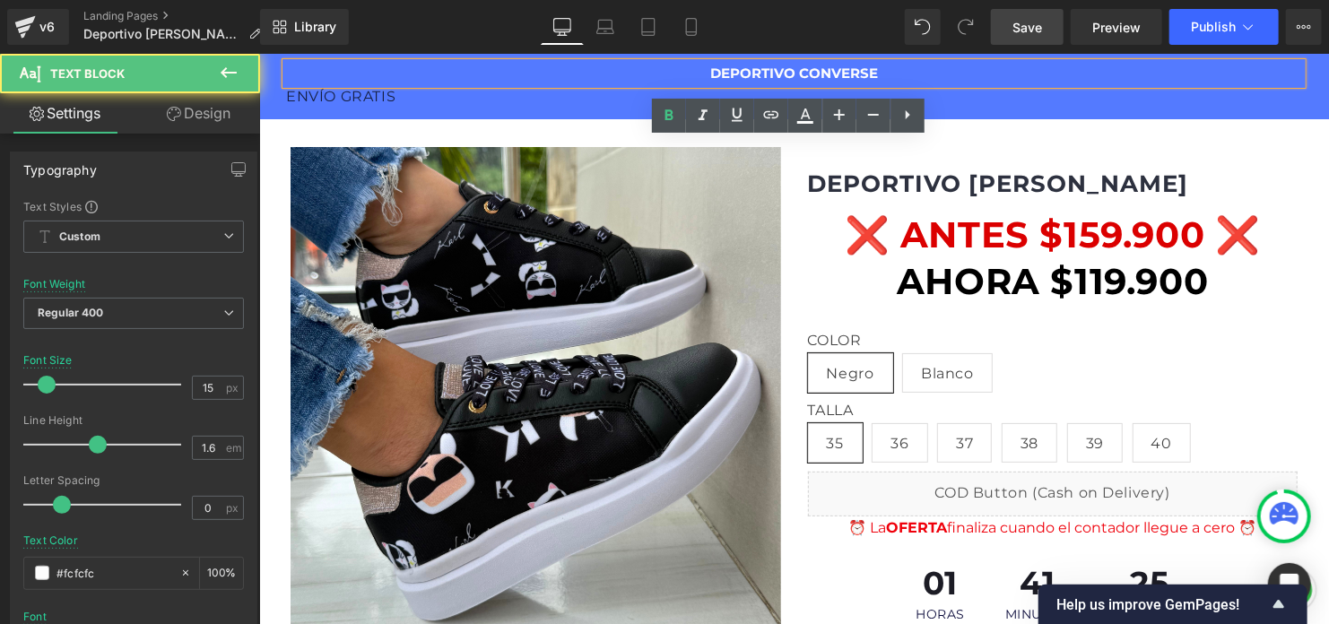
click at [871, 69] on p "DEPORTIVO CONVERSE" at bounding box center [793, 73] width 980 height 22
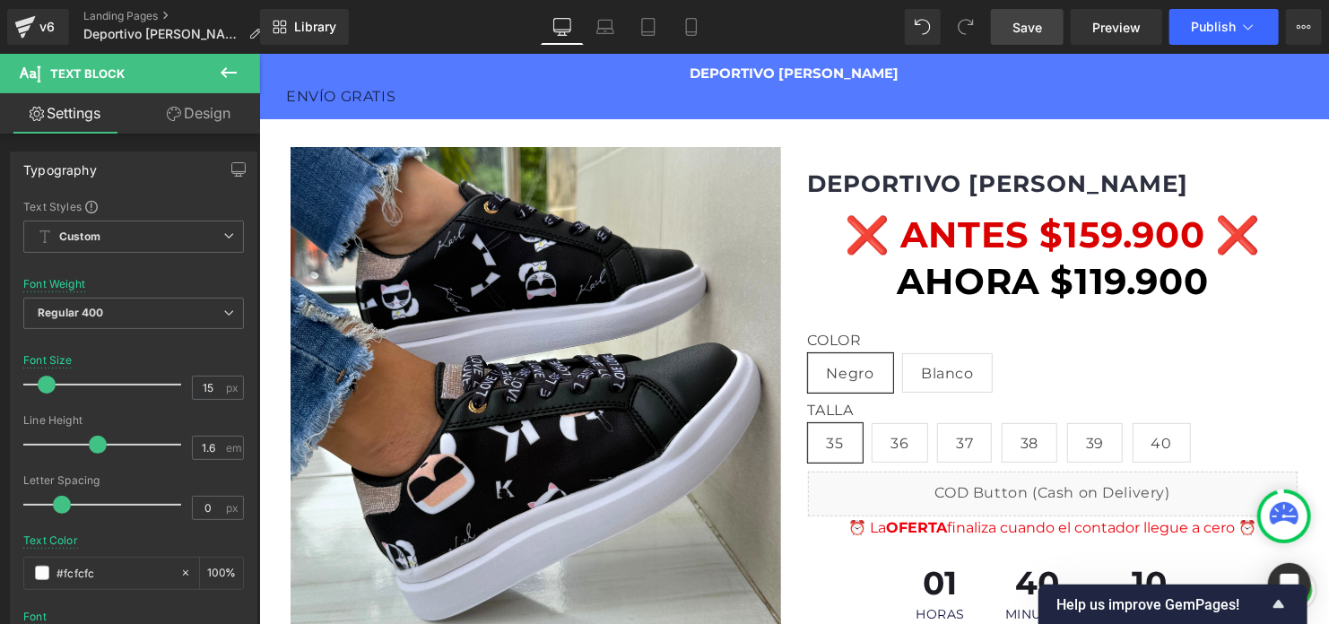
click at [1044, 22] on link "Save" at bounding box center [1027, 27] width 73 height 36
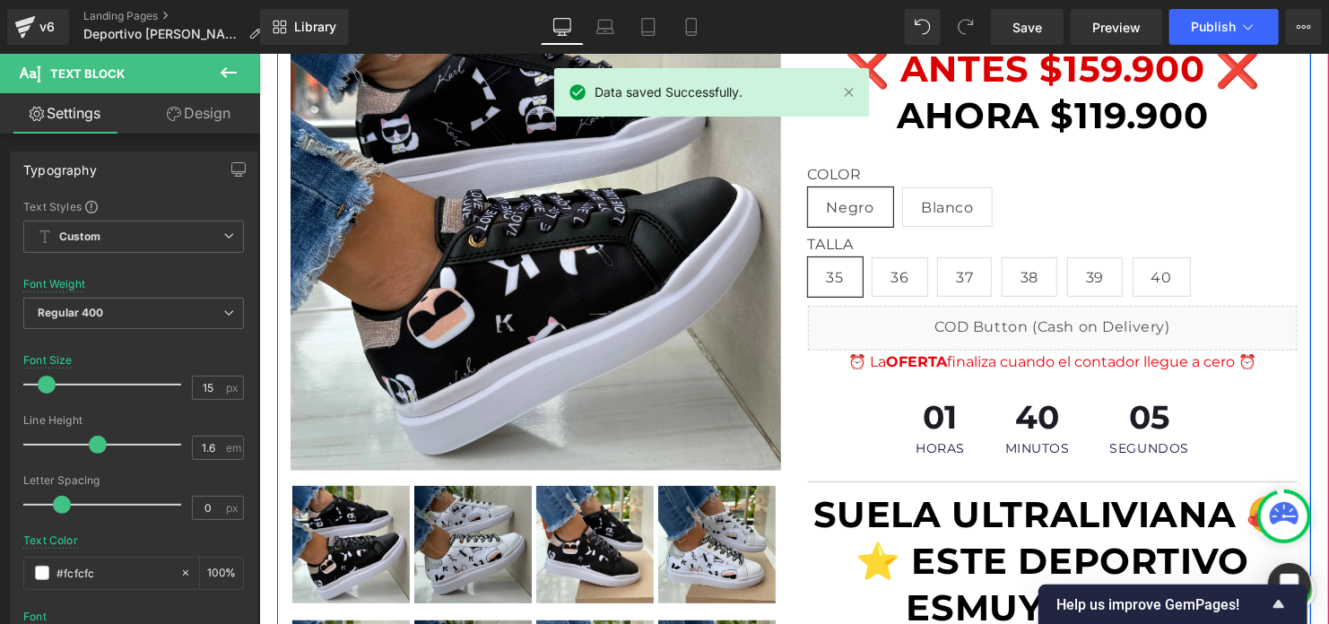
scroll to position [90, 0]
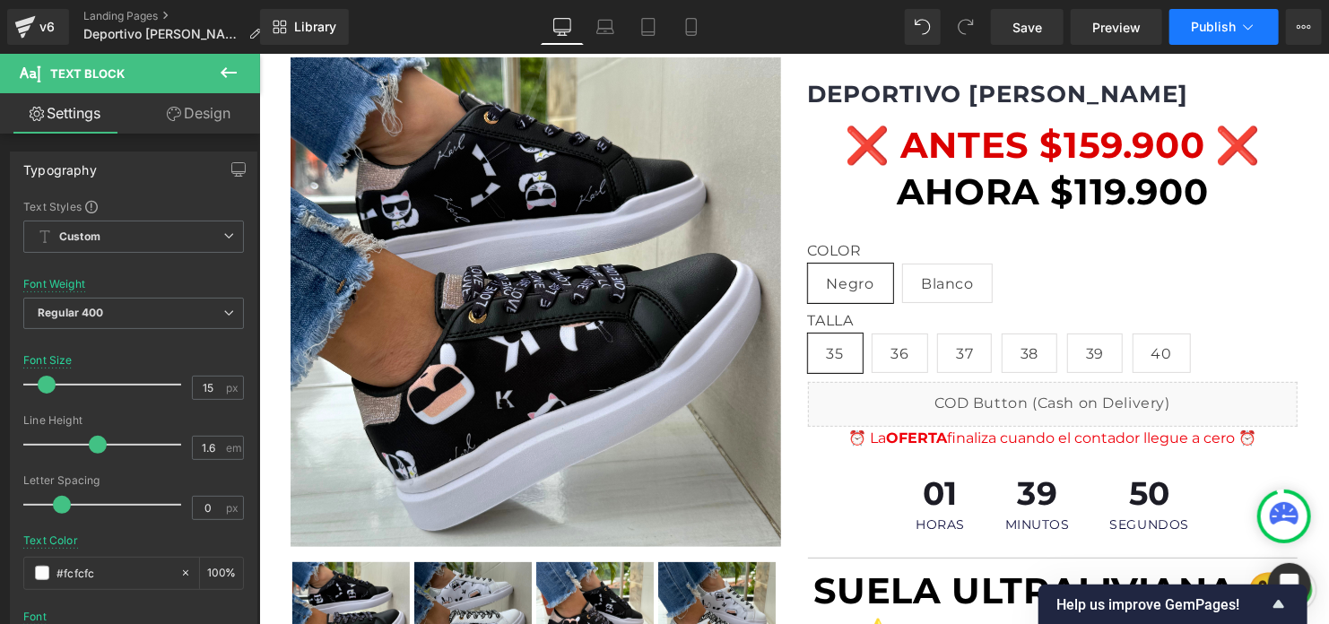
click at [1208, 20] on span "Publish" at bounding box center [1213, 27] width 45 height 14
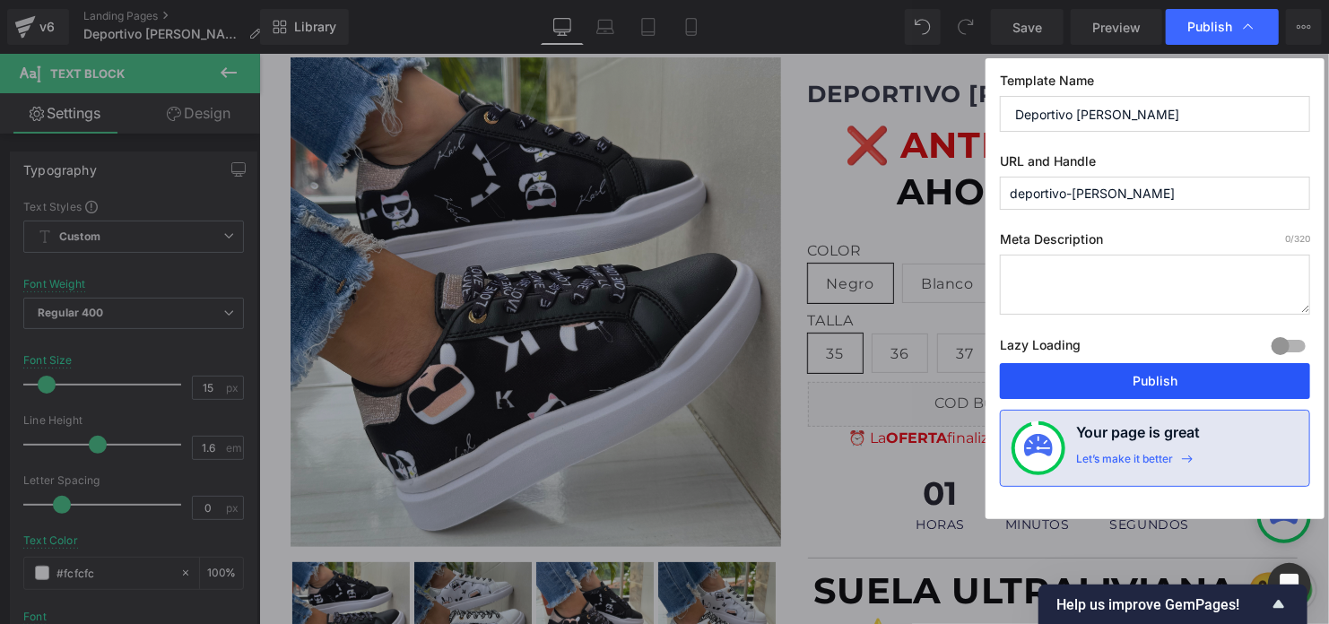
click at [1102, 392] on button "Publish" at bounding box center [1155, 381] width 310 height 36
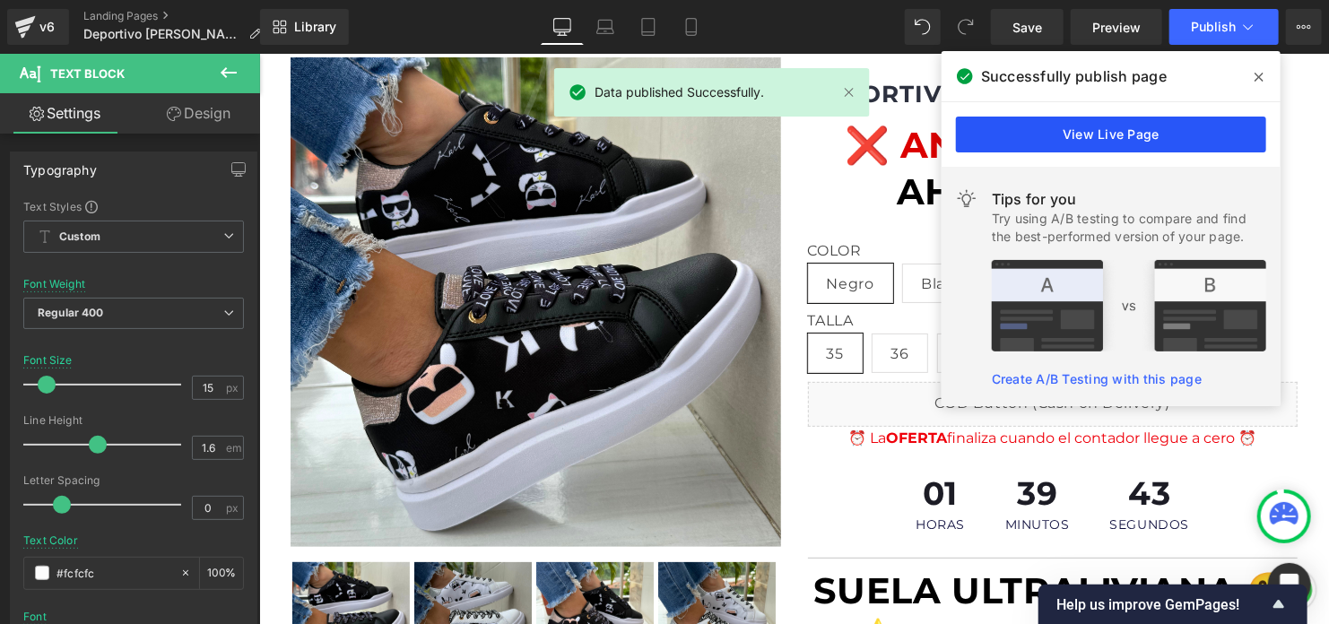
click at [1118, 140] on link "View Live Page" at bounding box center [1111, 135] width 310 height 36
